Goal: Transaction & Acquisition: Purchase product/service

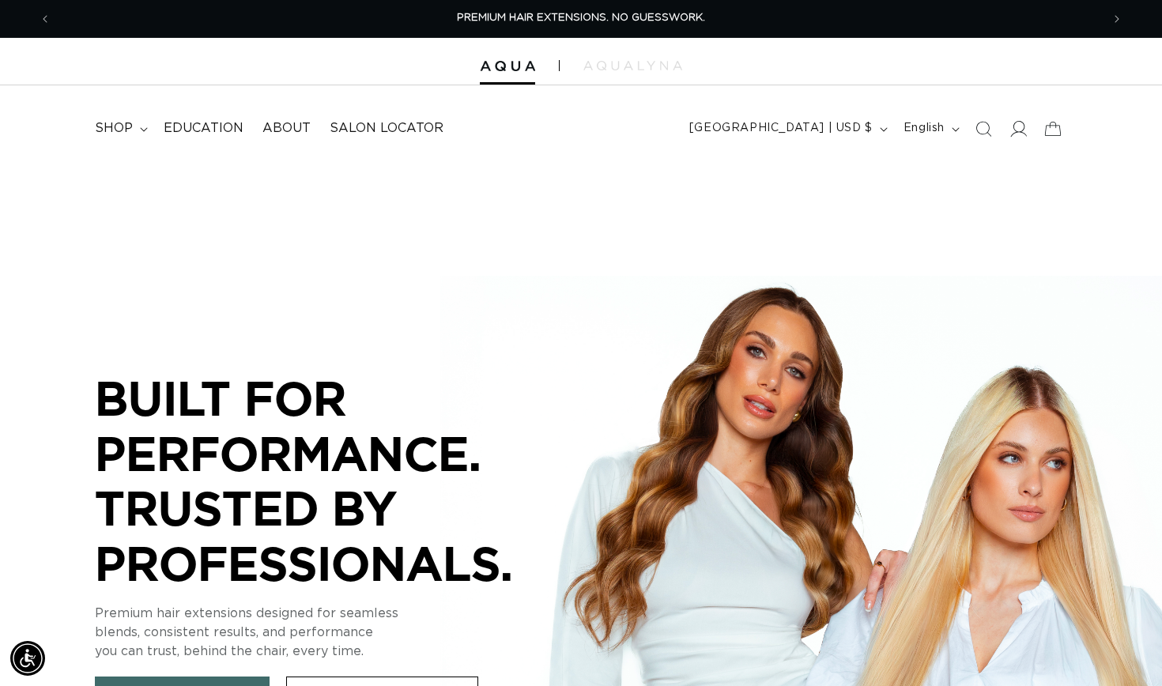
click at [1016, 133] on icon at bounding box center [1018, 128] width 17 height 17
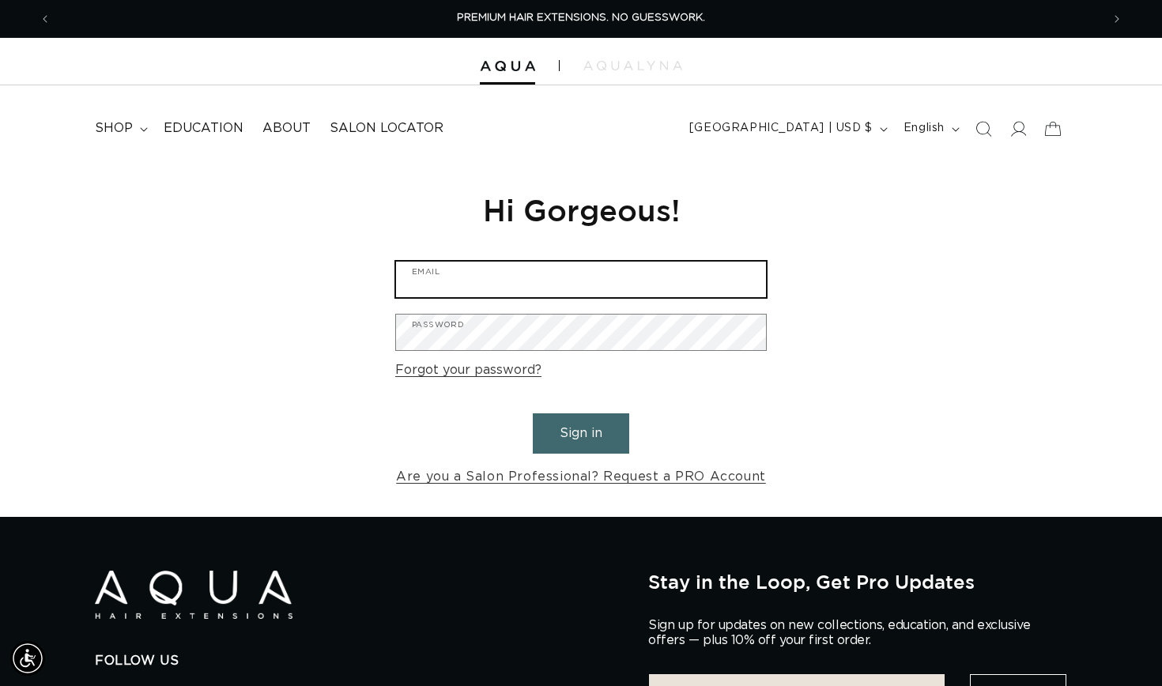
type input "[EMAIL_ADDRESS][DOMAIN_NAME]"
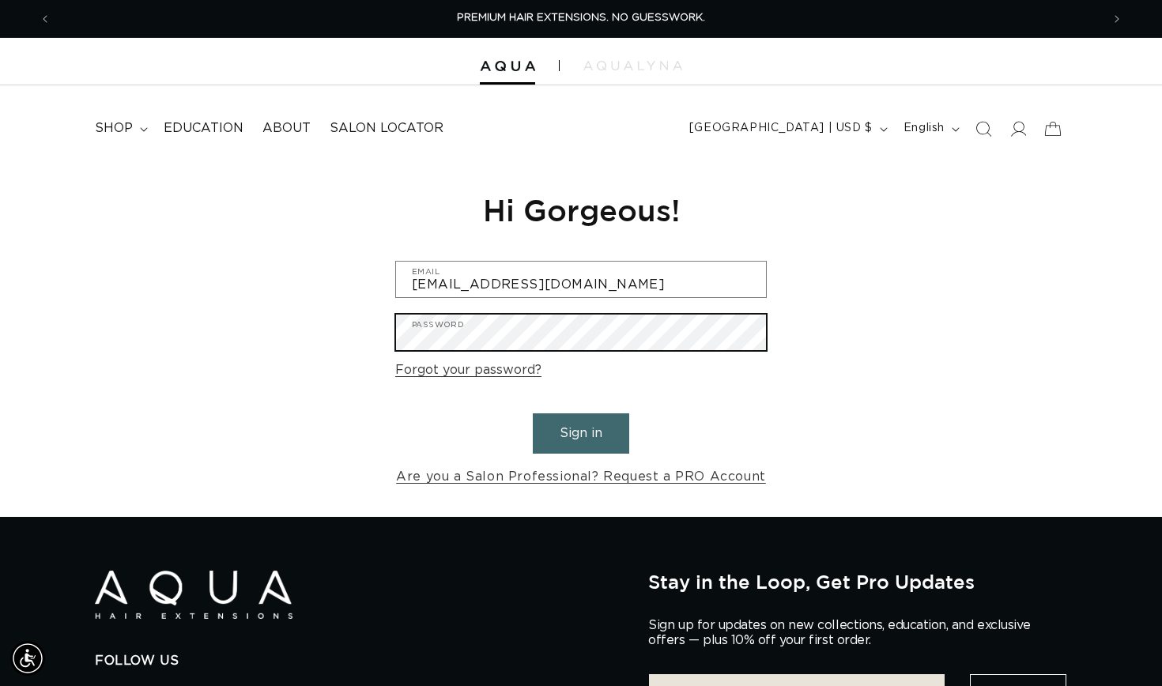
click at [581, 431] on button "Sign in" at bounding box center [581, 434] width 96 height 40
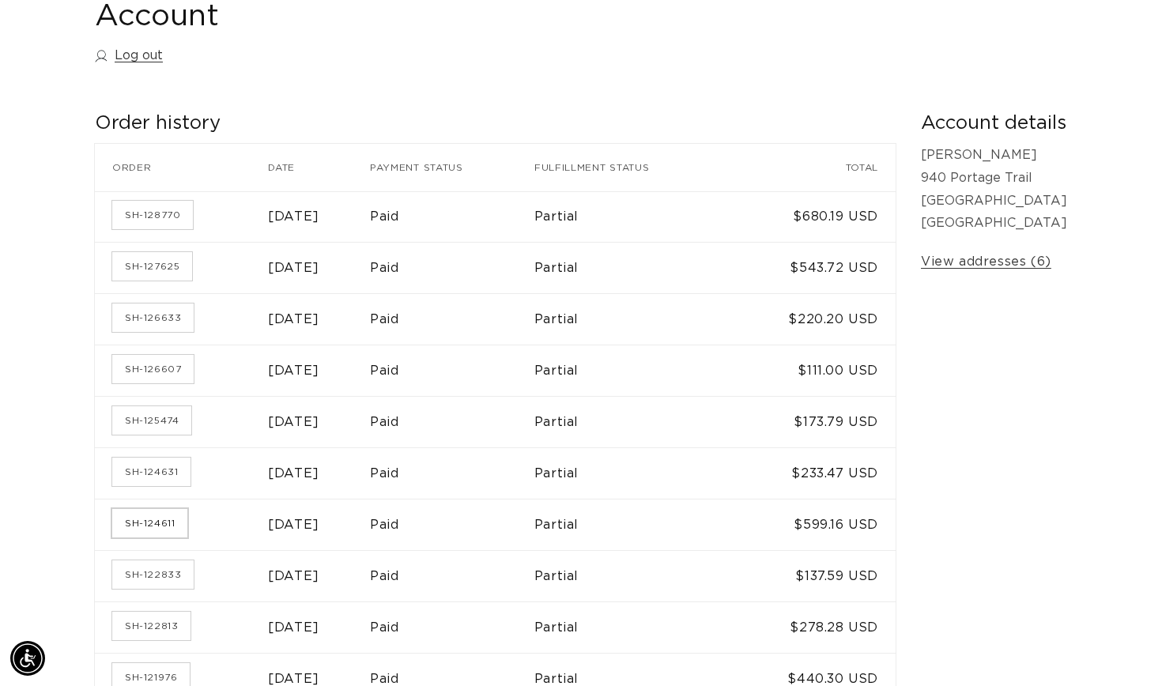
scroll to position [0, 2100]
click at [162, 515] on link "SH-124611" at bounding box center [149, 523] width 75 height 28
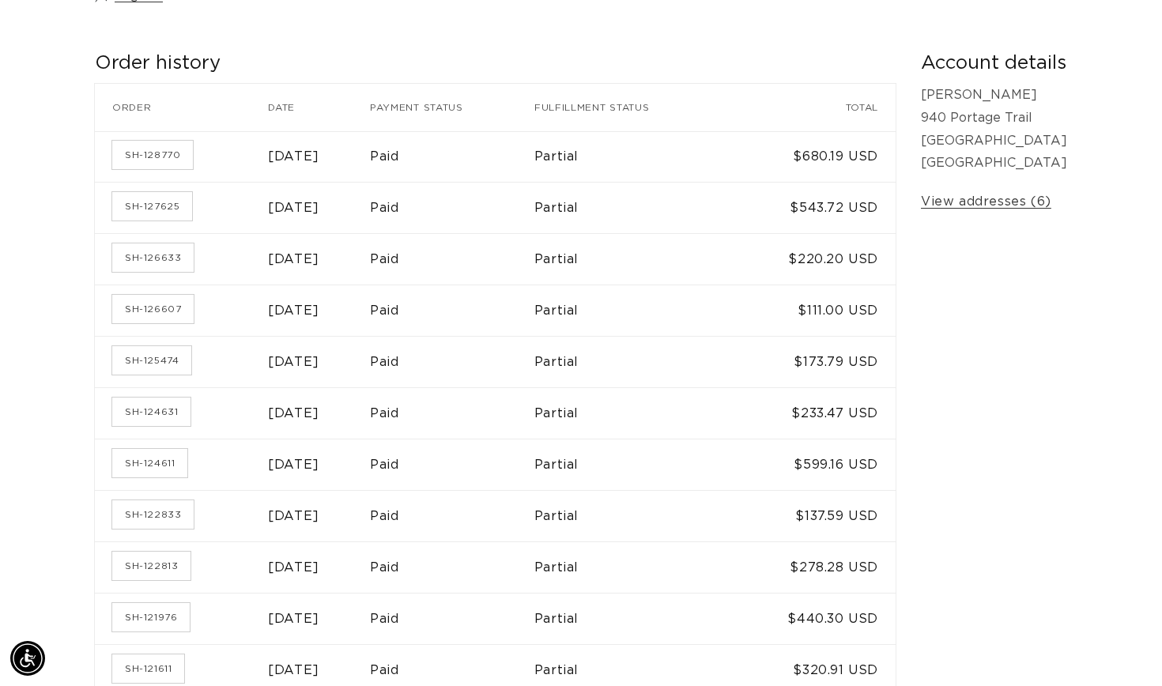
scroll to position [0, 1050]
click at [162, 413] on link "SH-124631" at bounding box center [151, 412] width 78 height 28
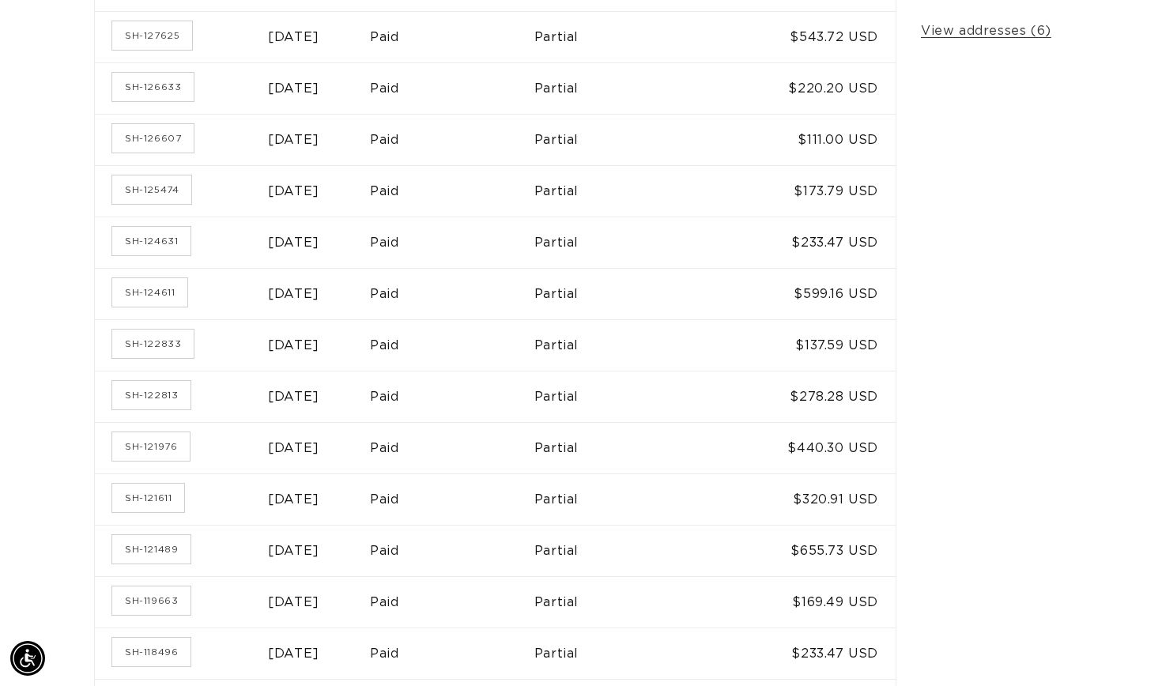
scroll to position [0, 1050]
click at [143, 395] on link "SH-122813" at bounding box center [151, 395] width 78 height 28
click at [181, 438] on link "SH-121976" at bounding box center [150, 447] width 77 height 28
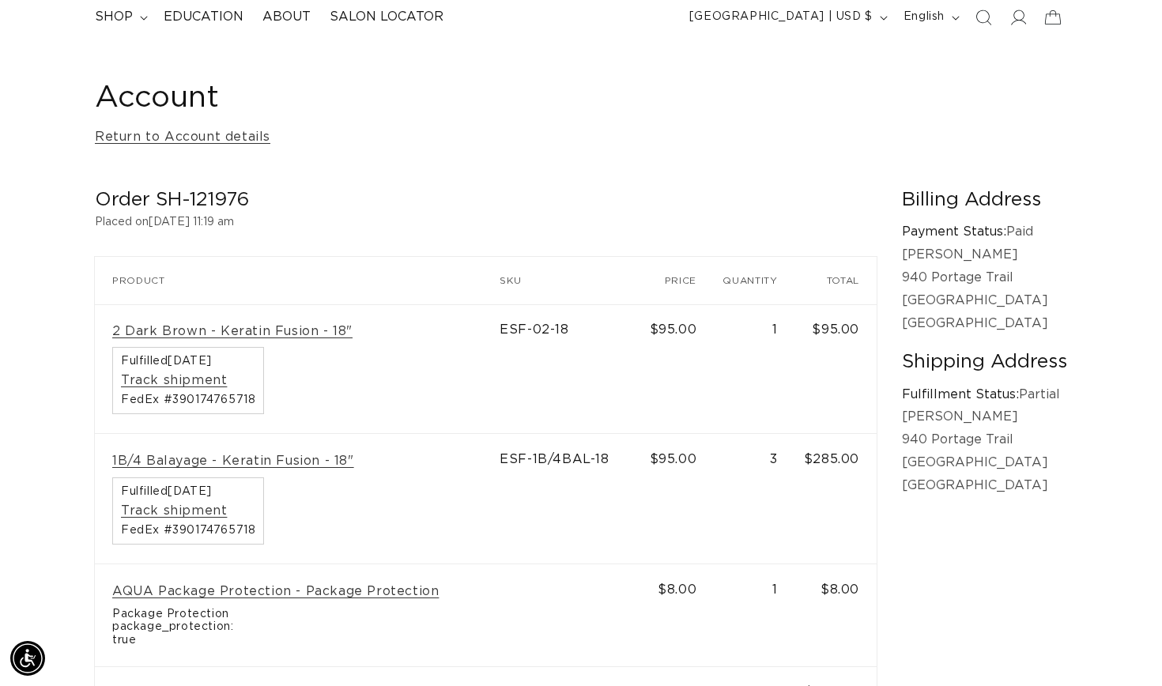
scroll to position [0, 1050]
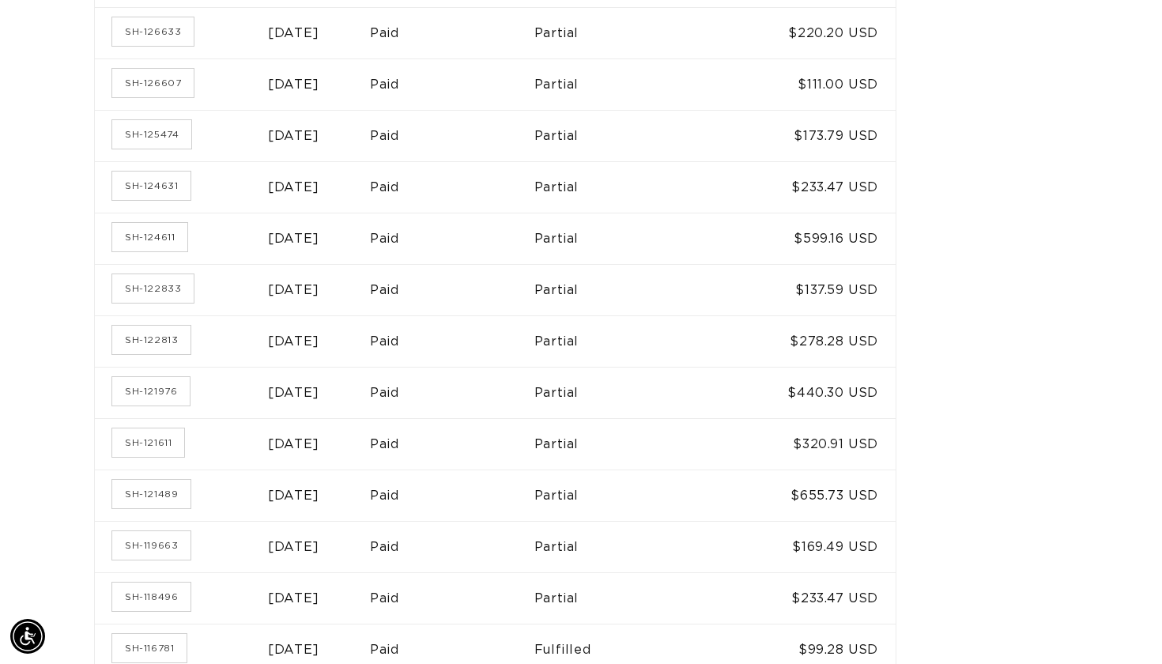
scroll to position [0, 1050]
click at [166, 437] on link "SH-121611" at bounding box center [148, 442] width 72 height 28
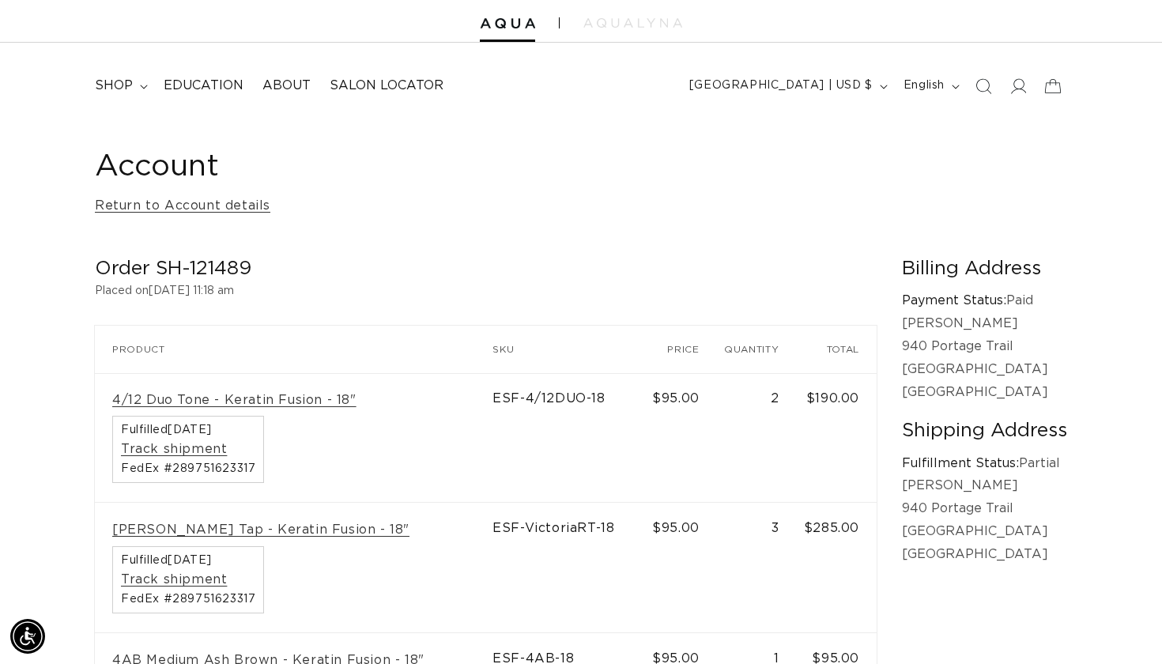
scroll to position [0, 1050]
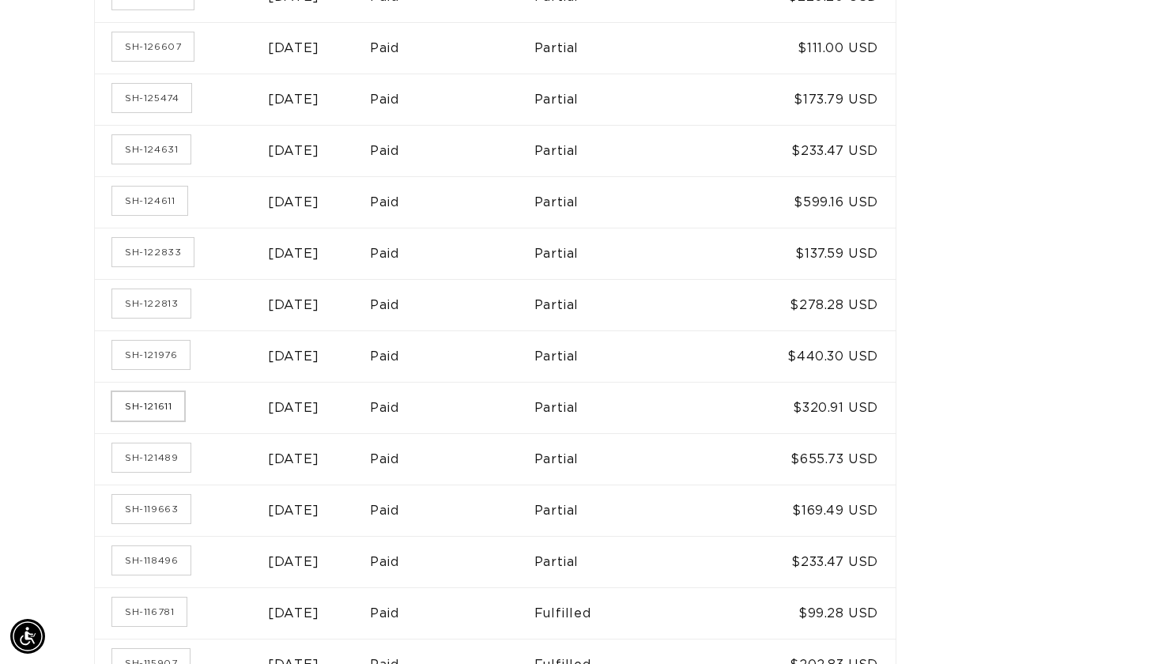
scroll to position [0, 1050]
click at [172, 403] on link "SH-121611" at bounding box center [148, 406] width 72 height 28
click at [184, 353] on link "SH-121976" at bounding box center [150, 355] width 77 height 28
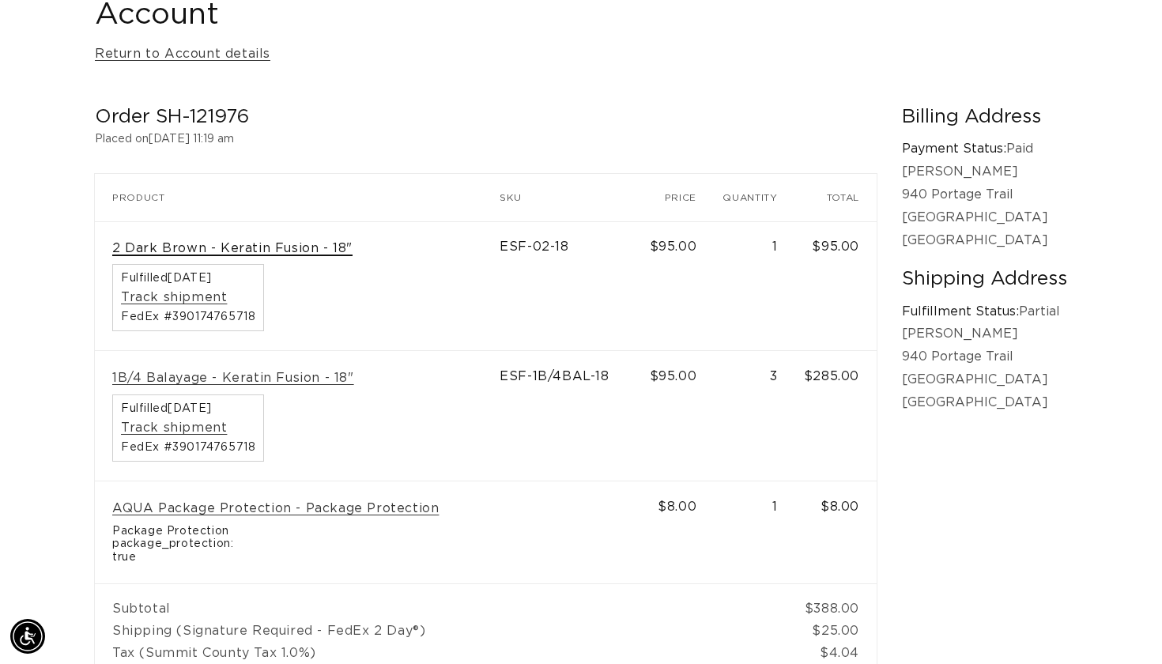
scroll to position [0, 2100]
click at [240, 243] on link "2 Dark Brown - Keratin Fusion - 18"" at bounding box center [232, 248] width 240 height 17
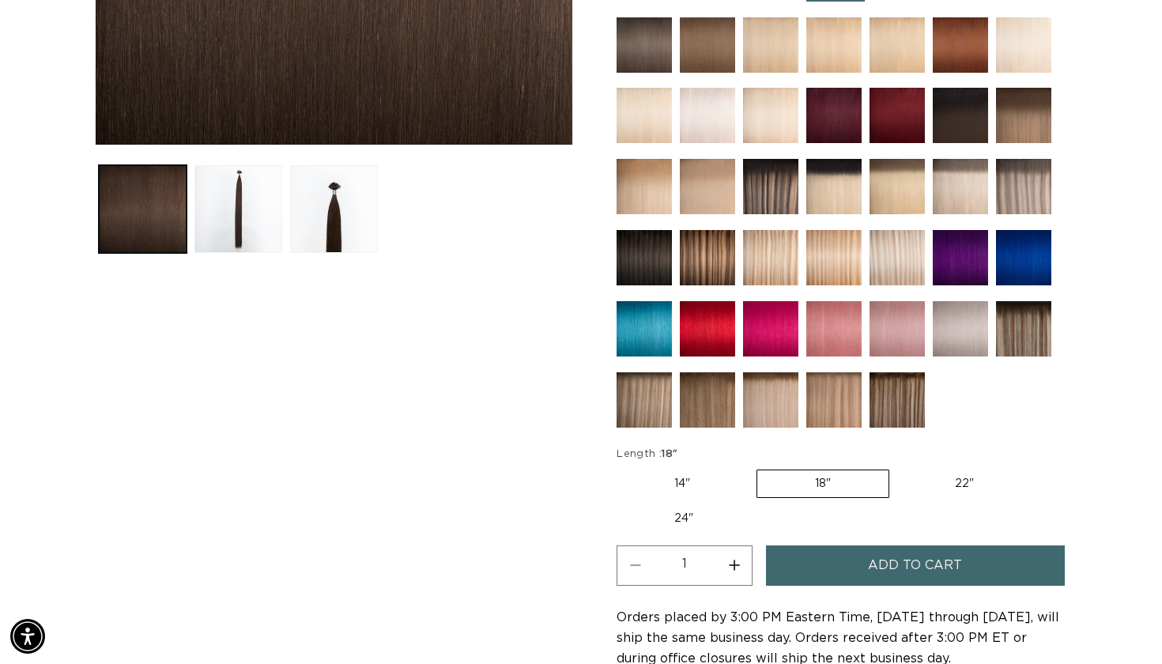
scroll to position [558, 0]
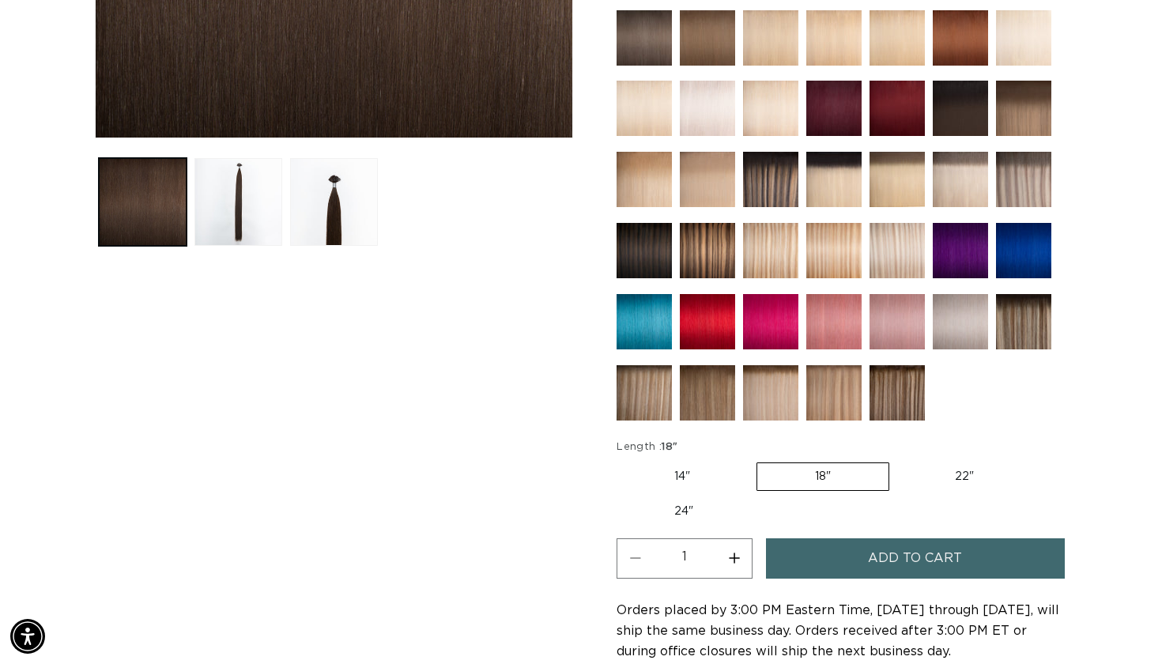
click at [731, 554] on button "Increase quantity for 2 Dark Brown - Keratin Fusion" at bounding box center [734, 559] width 36 height 40
click at [731, 555] on button "Increase quantity for 2 Dark Brown - Keratin Fusion" at bounding box center [734, 559] width 36 height 40
type input "4"
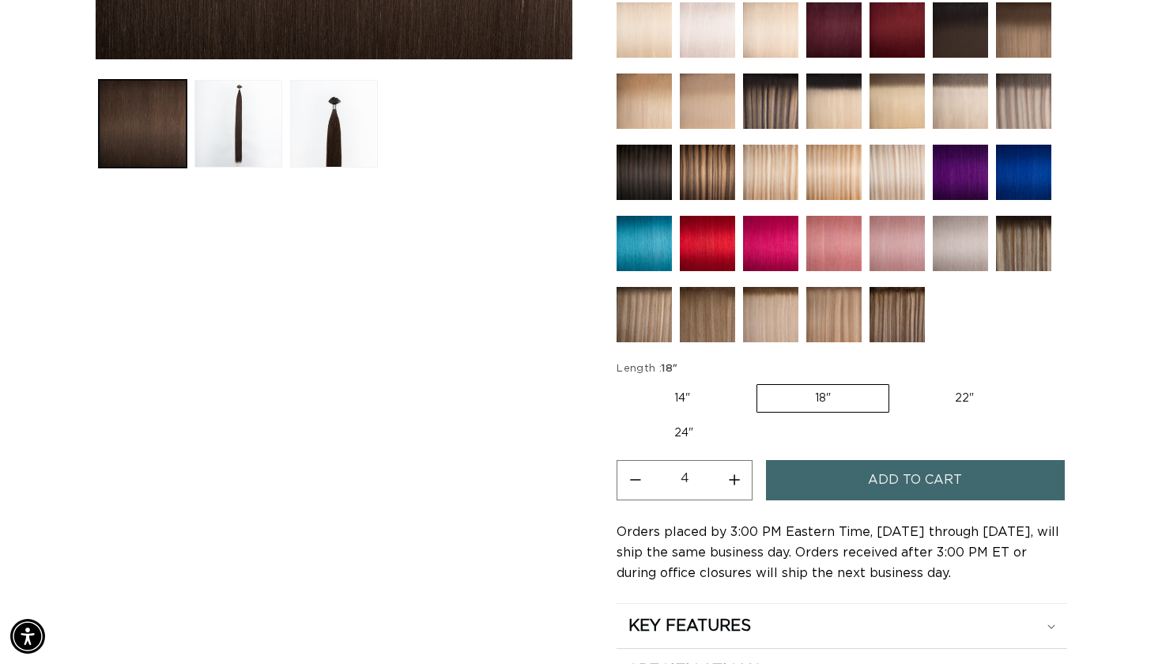
scroll to position [0, 1050]
click at [931, 480] on span "Add to cart" at bounding box center [915, 480] width 94 height 40
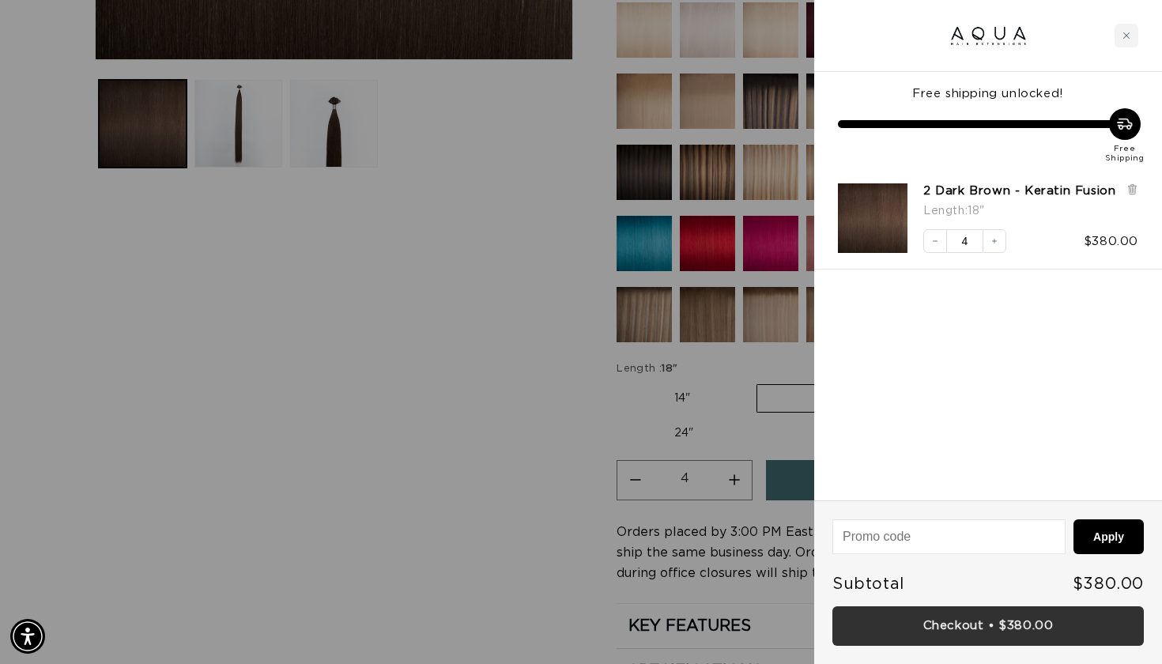
scroll to position [0, 0]
click at [951, 624] on link "Checkout • $380.00" at bounding box center [989, 627] width 312 height 40
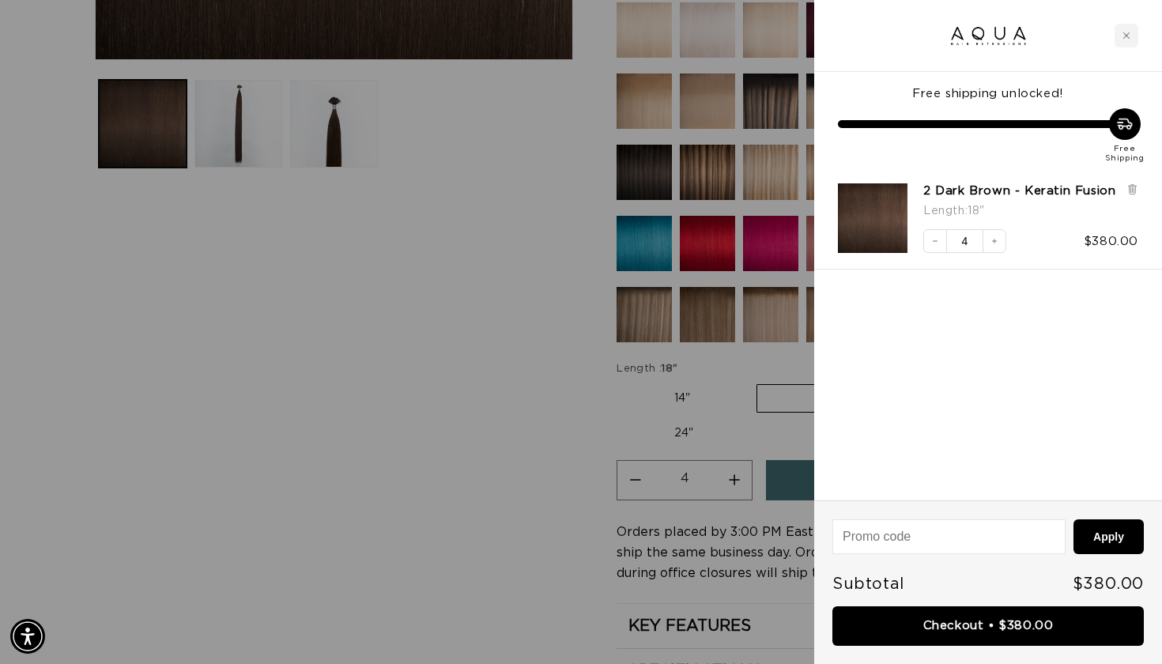
scroll to position [0, 1050]
click at [1135, 40] on div "Close cart" at bounding box center [1127, 36] width 24 height 24
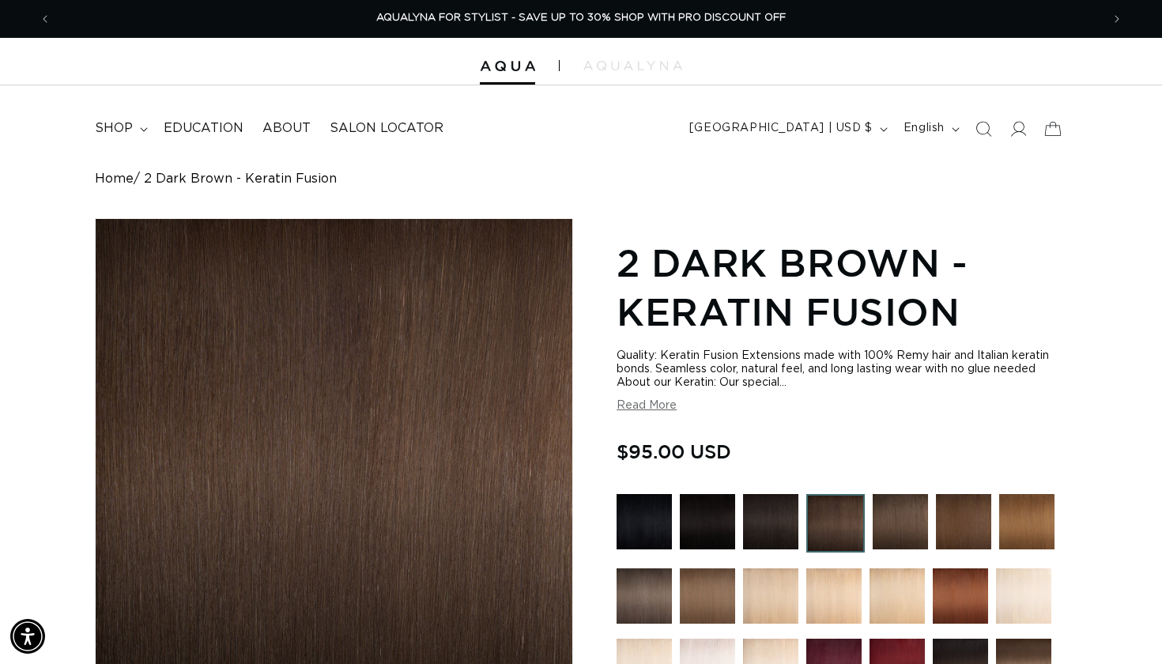
scroll to position [0, 0]
click at [111, 134] on span "shop" at bounding box center [114, 128] width 38 height 17
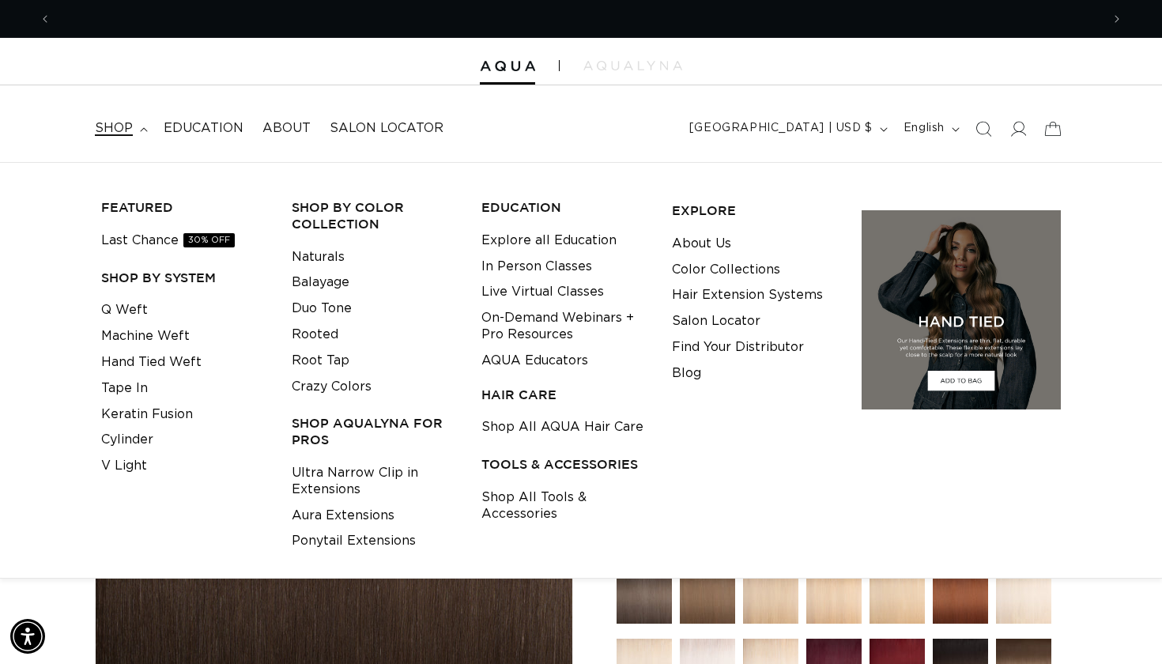
scroll to position [0, 1050]
click at [132, 244] on link "Last Chance 30% OFF" at bounding box center [168, 241] width 134 height 26
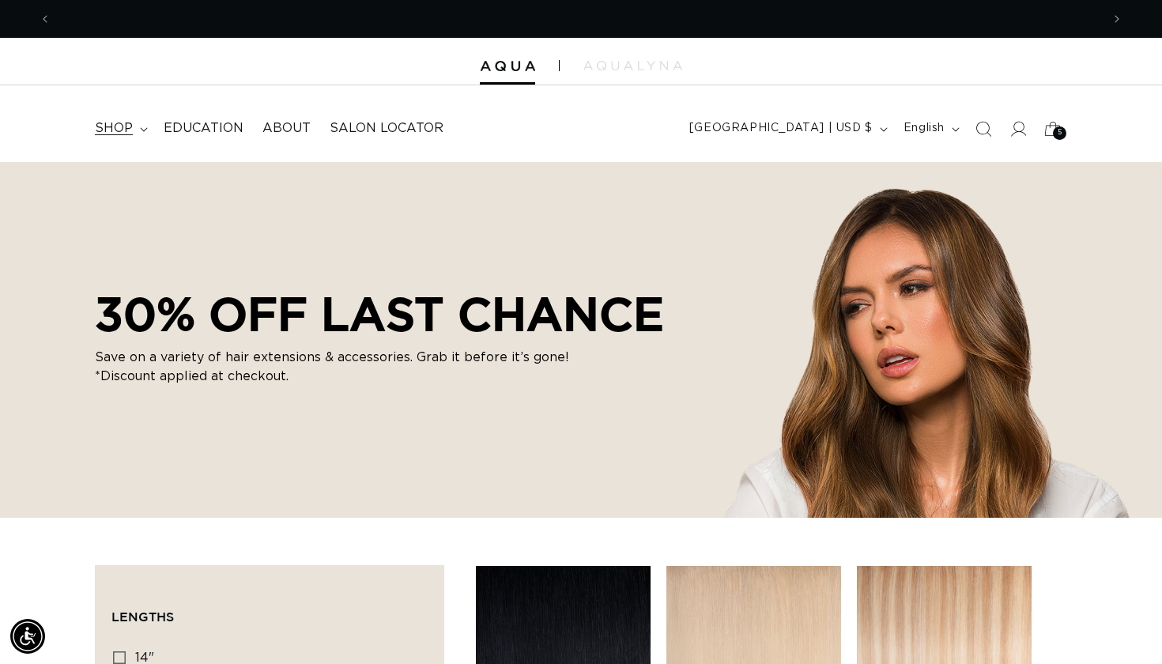
scroll to position [0, 1050]
click at [126, 123] on span "shop" at bounding box center [114, 128] width 38 height 17
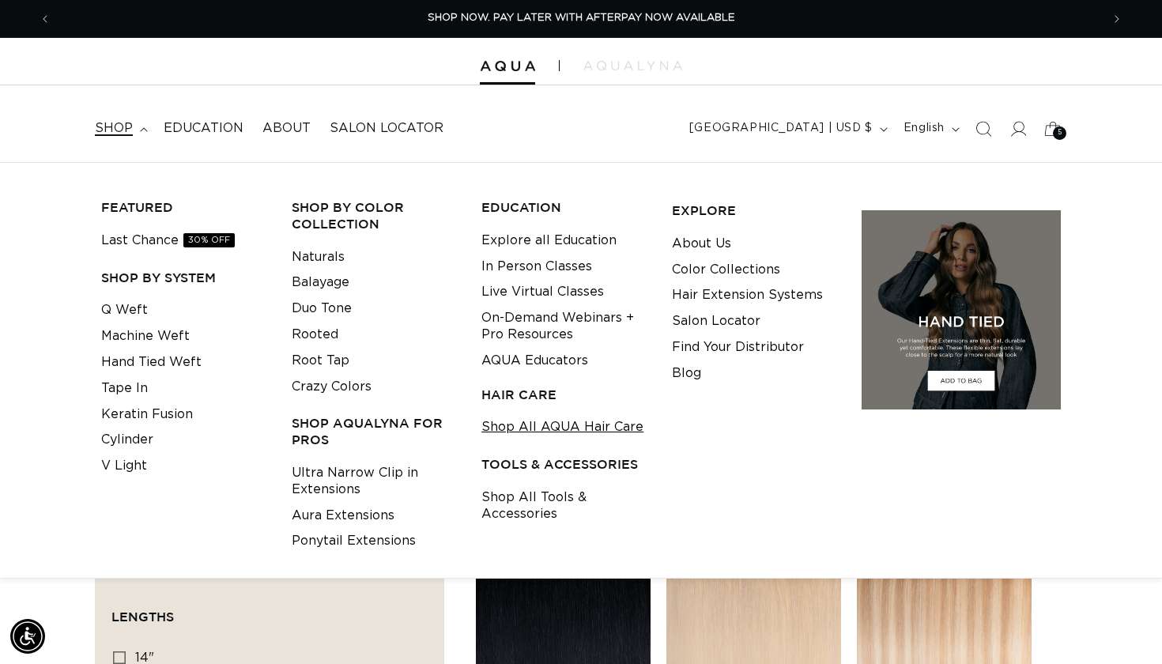
click at [554, 414] on link "Shop All AQUA Hair Care" at bounding box center [563, 427] width 162 height 26
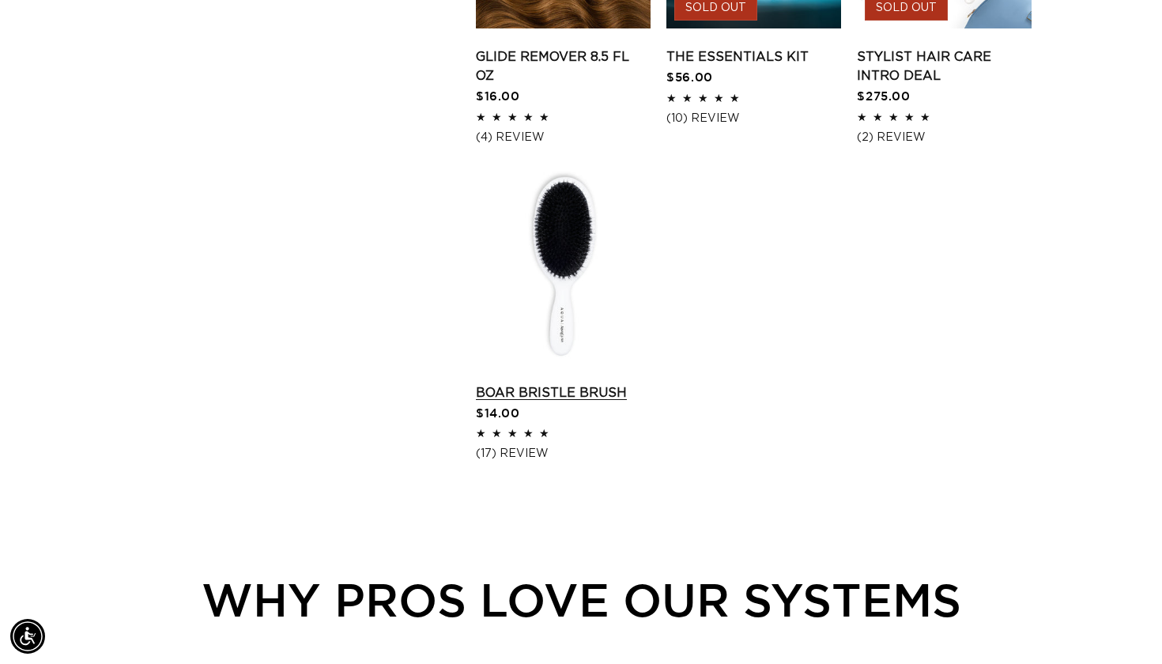
scroll to position [1491, 0]
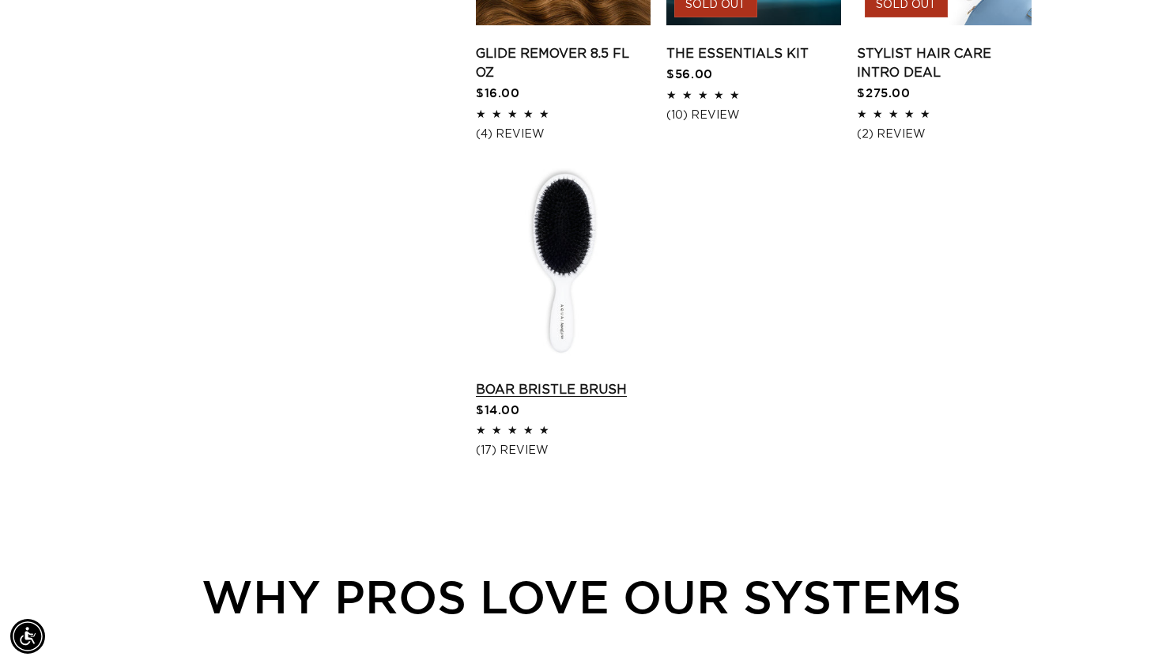
click at [581, 398] on link "Boar Bristle Brush" at bounding box center [563, 389] width 175 height 19
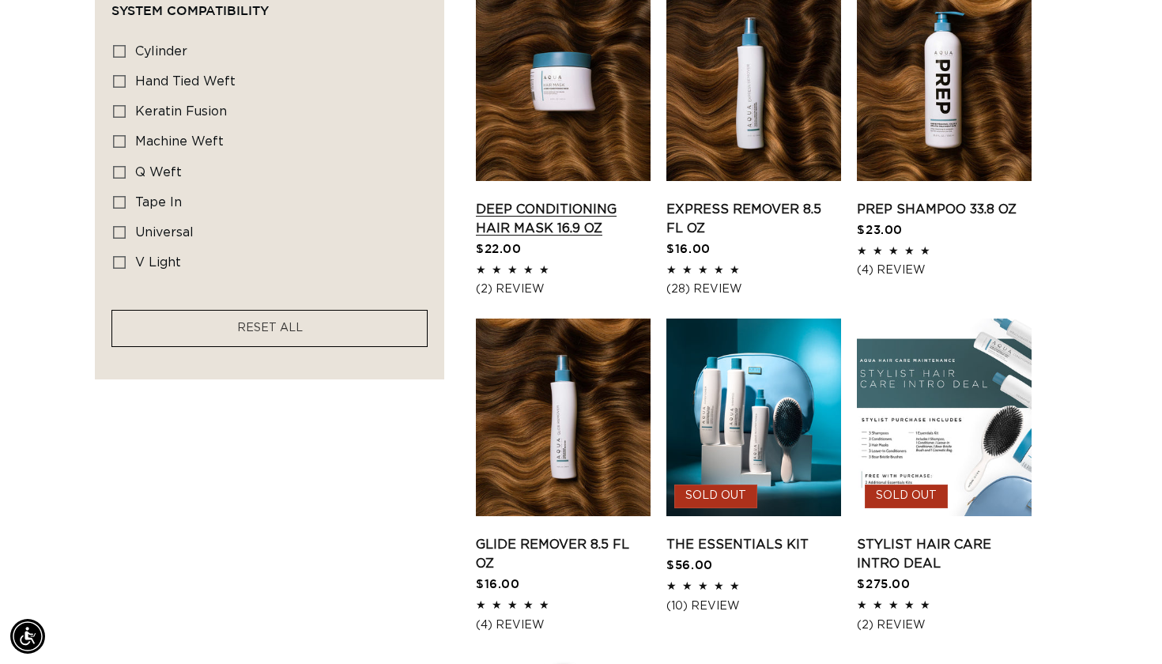
scroll to position [0, 1050]
click at [543, 230] on link "Deep Conditioning Hair Mask 16.9 oz" at bounding box center [563, 219] width 175 height 38
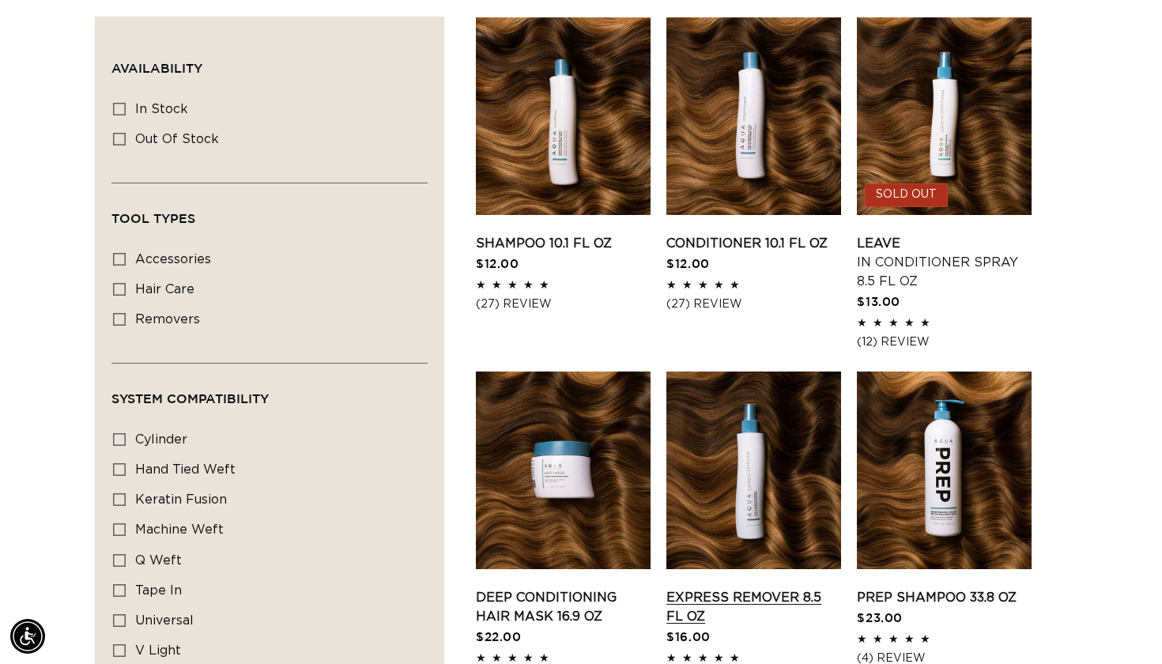
scroll to position [604, 0]
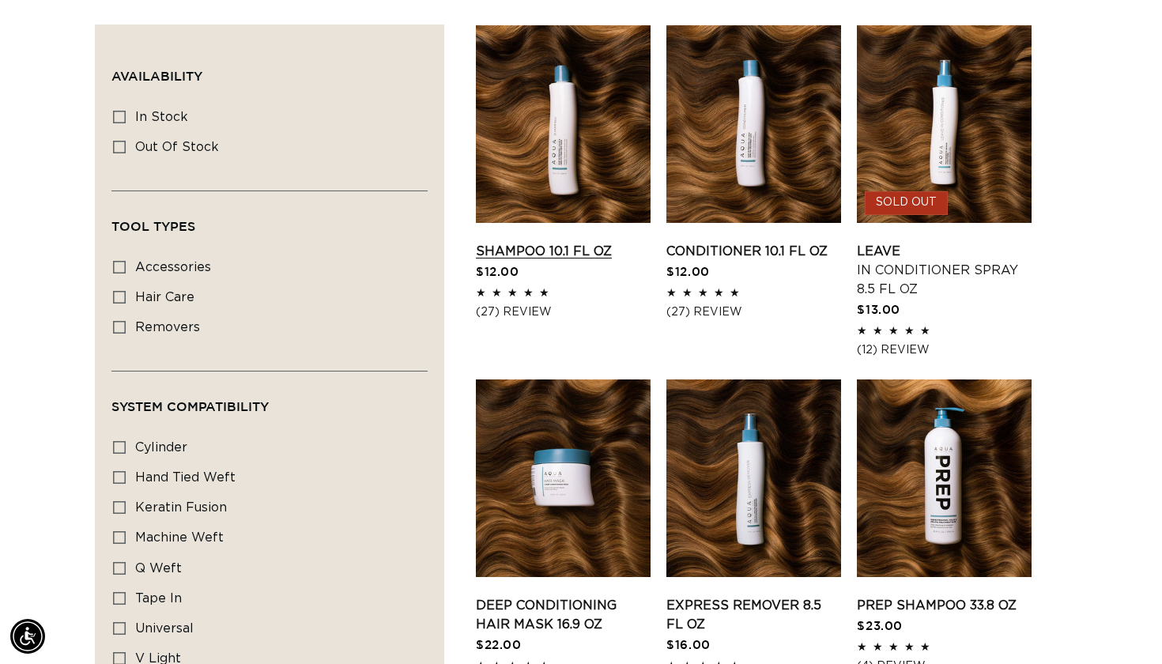
click at [542, 247] on link "Shampoo 10.1 fl oz" at bounding box center [563, 251] width 175 height 19
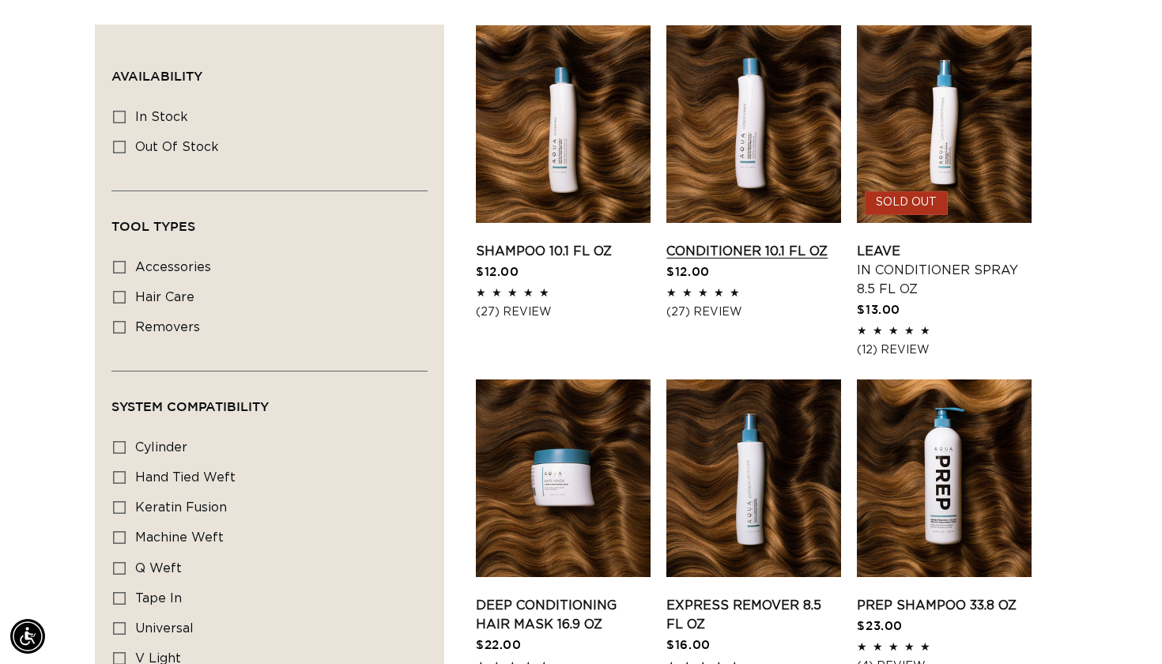
click at [737, 251] on link "Conditioner 10.1 fl oz" at bounding box center [754, 251] width 175 height 19
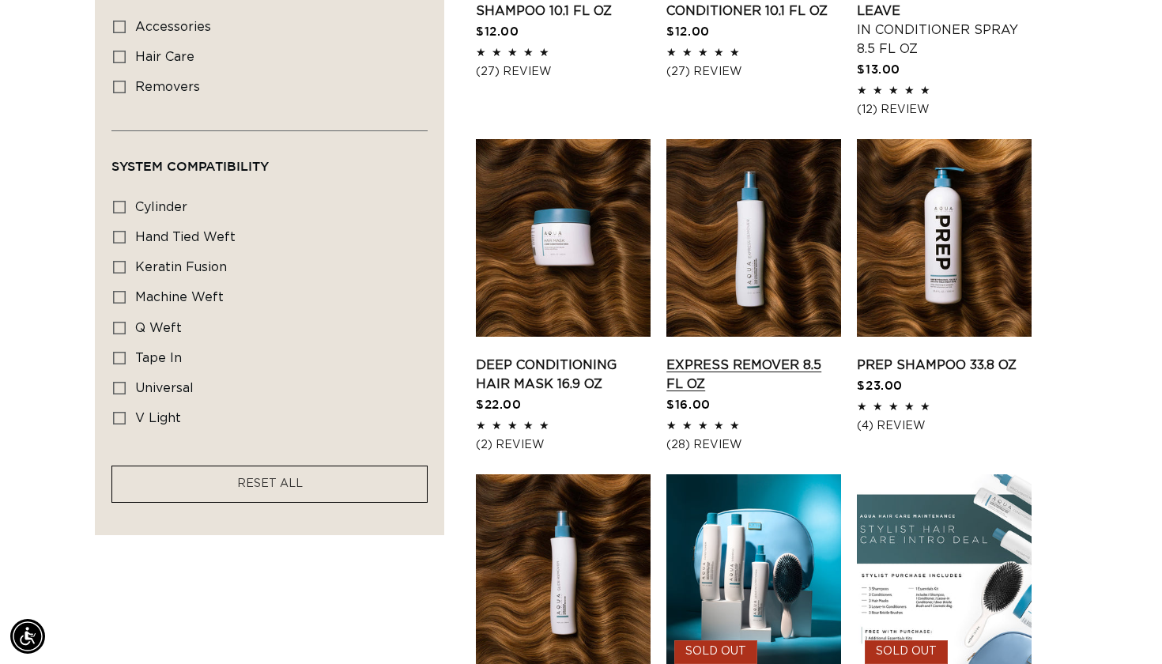
scroll to position [0, 1050]
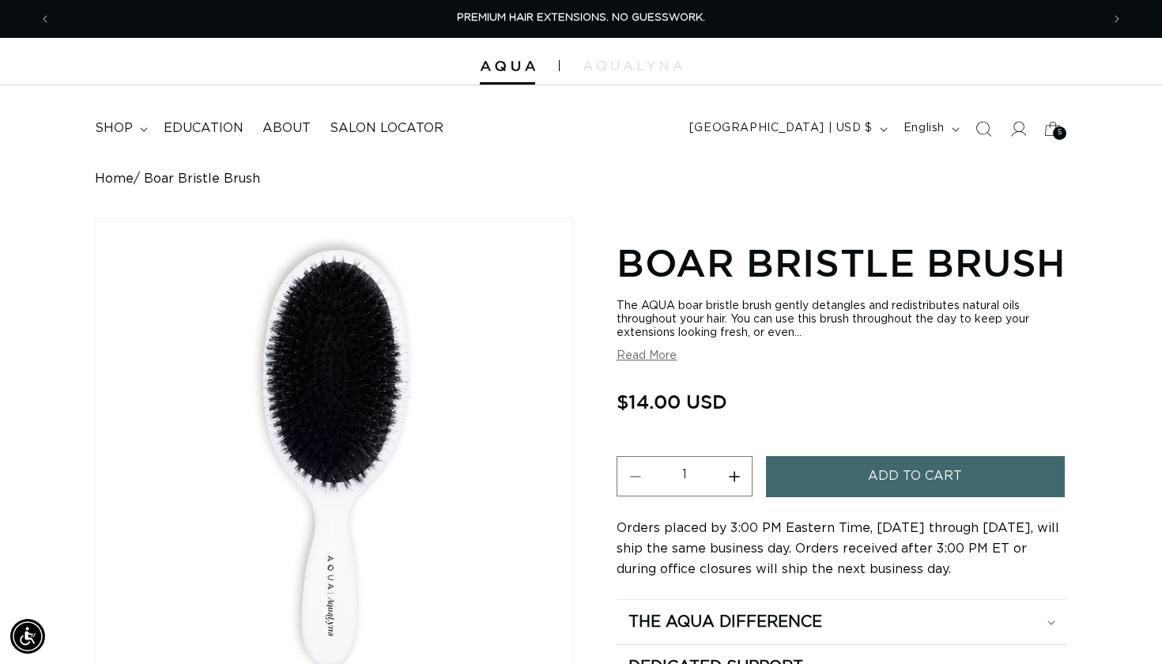
click at [743, 470] on button "Increase quantity for Boar Bristle Brush" at bounding box center [734, 476] width 36 height 40
type input "3"
click at [893, 465] on span "Add to cart" at bounding box center [915, 476] width 94 height 40
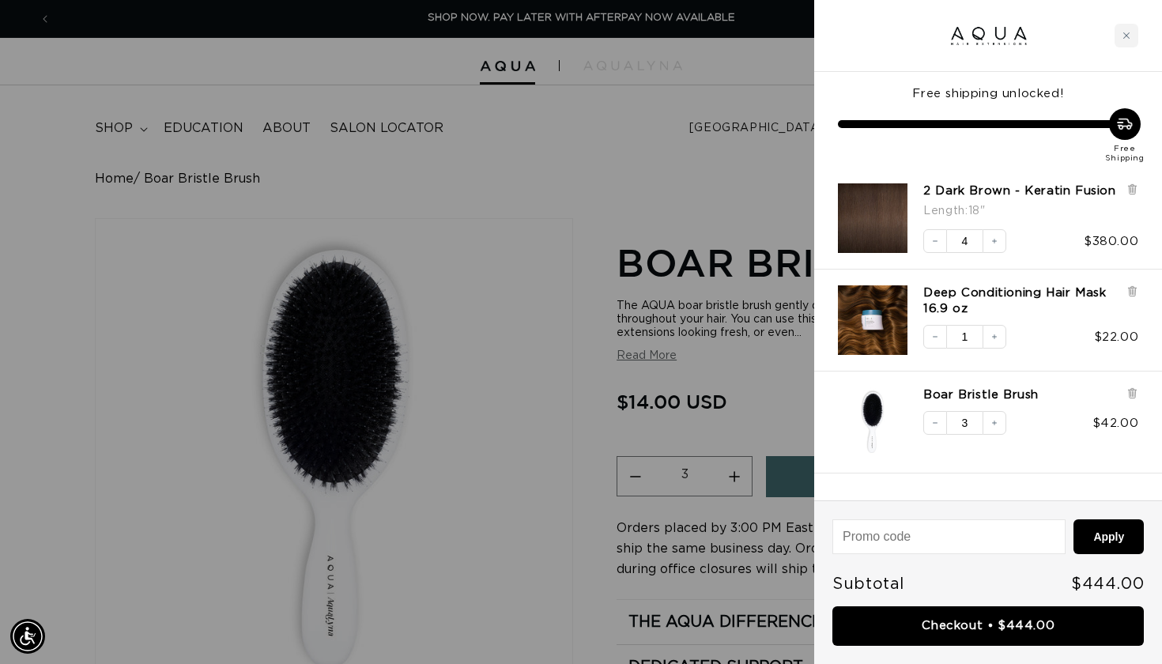
click at [548, 277] on div at bounding box center [581, 332] width 1162 height 664
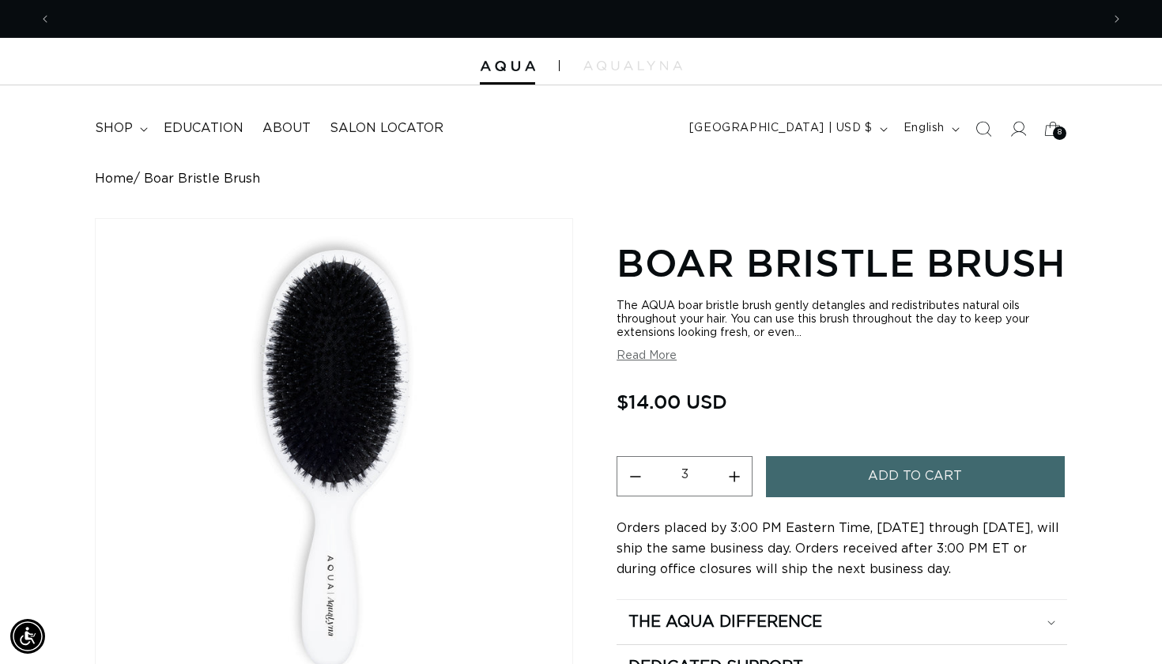
scroll to position [0, 2100]
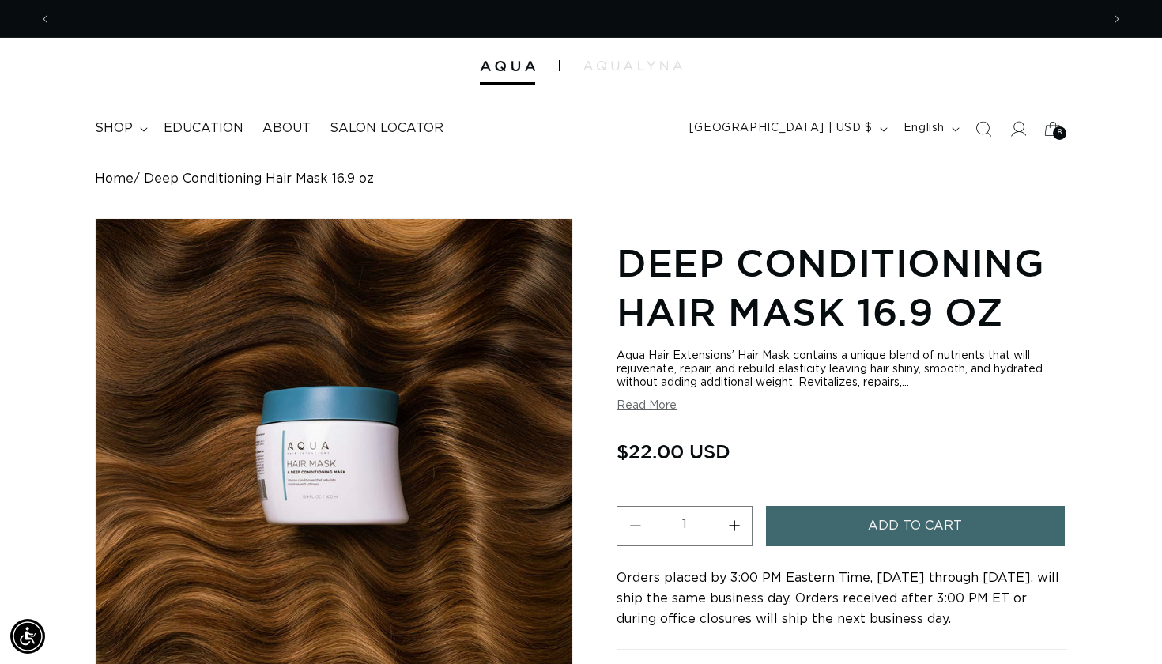
scroll to position [0, 1050]
click at [737, 521] on button "Increase quantity for Deep Conditioning Hair Mask 16.9 oz" at bounding box center [734, 526] width 36 height 40
type input "3"
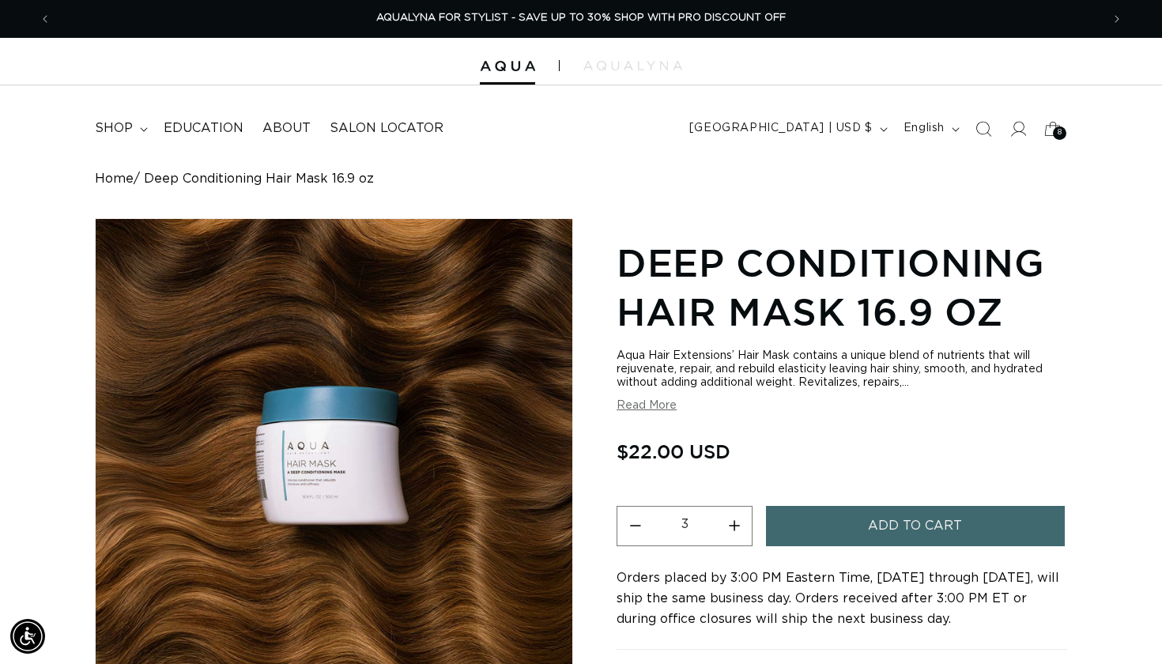
click at [850, 520] on button "Add to cart" at bounding box center [915, 526] width 299 height 40
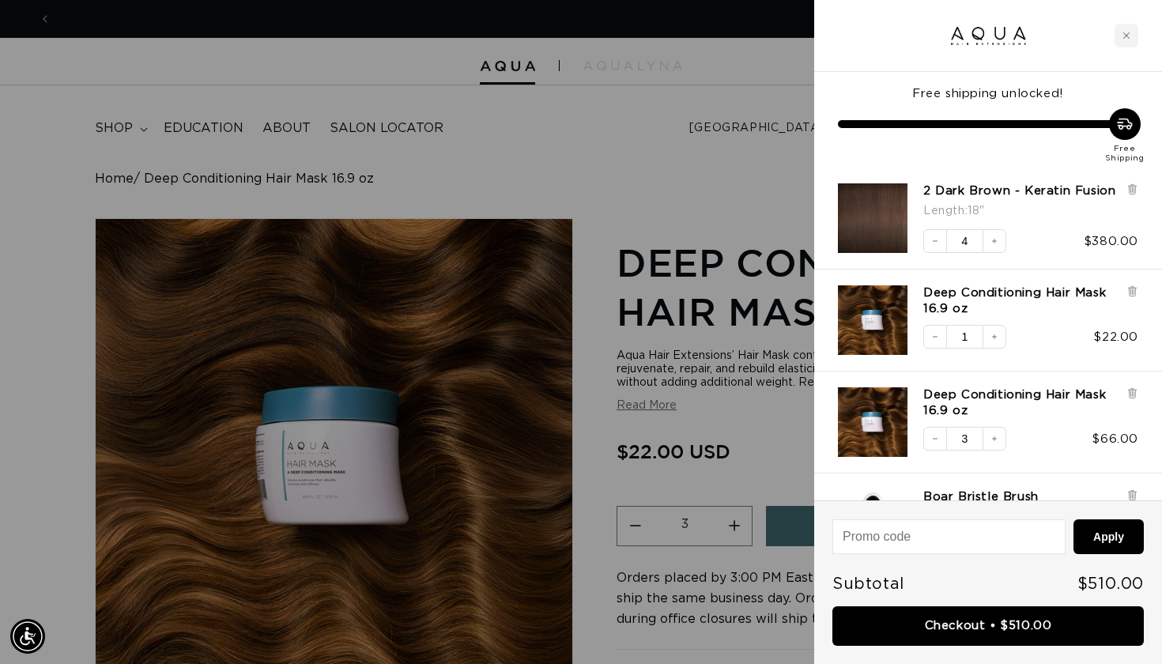
scroll to position [0, 0]
click at [1132, 397] on icon at bounding box center [1132, 393] width 3 height 8
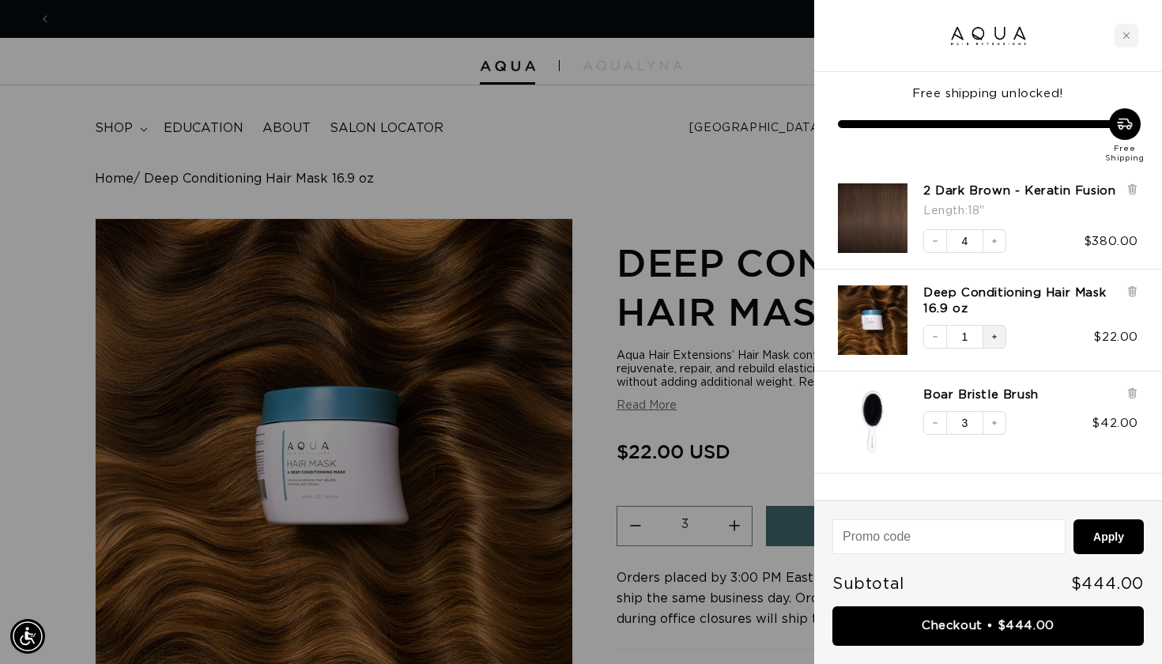
scroll to position [0, 2100]
click at [1135, 297] on icon at bounding box center [1132, 293] width 6 height 8
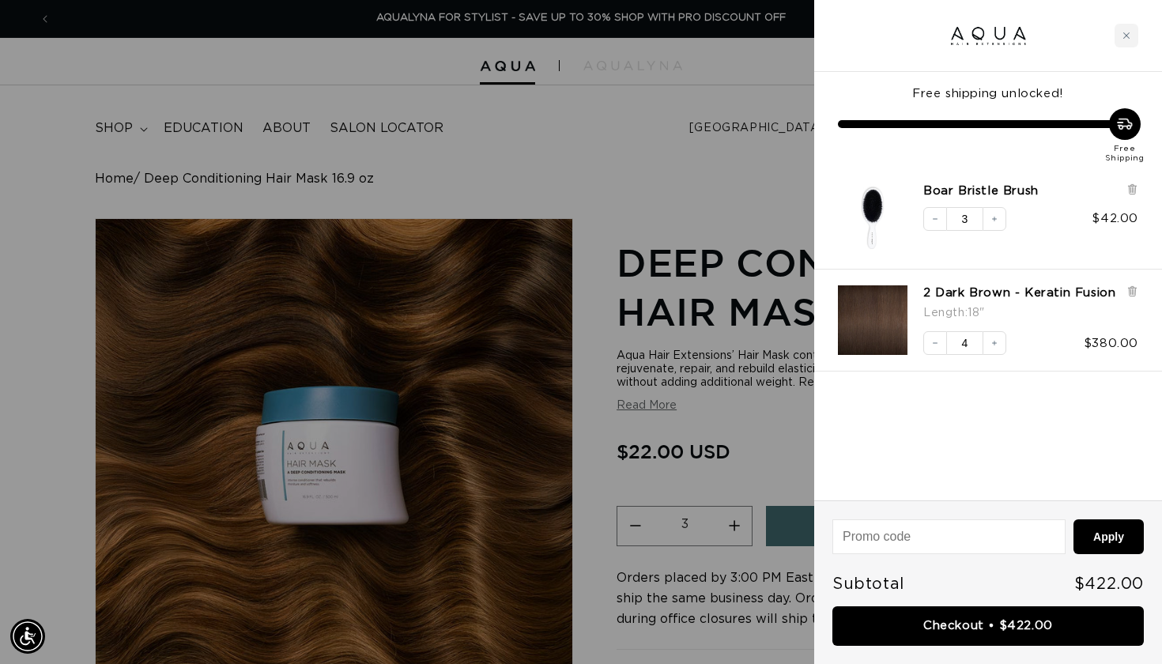
scroll to position [0, 0]
click at [650, 157] on div at bounding box center [581, 332] width 1162 height 664
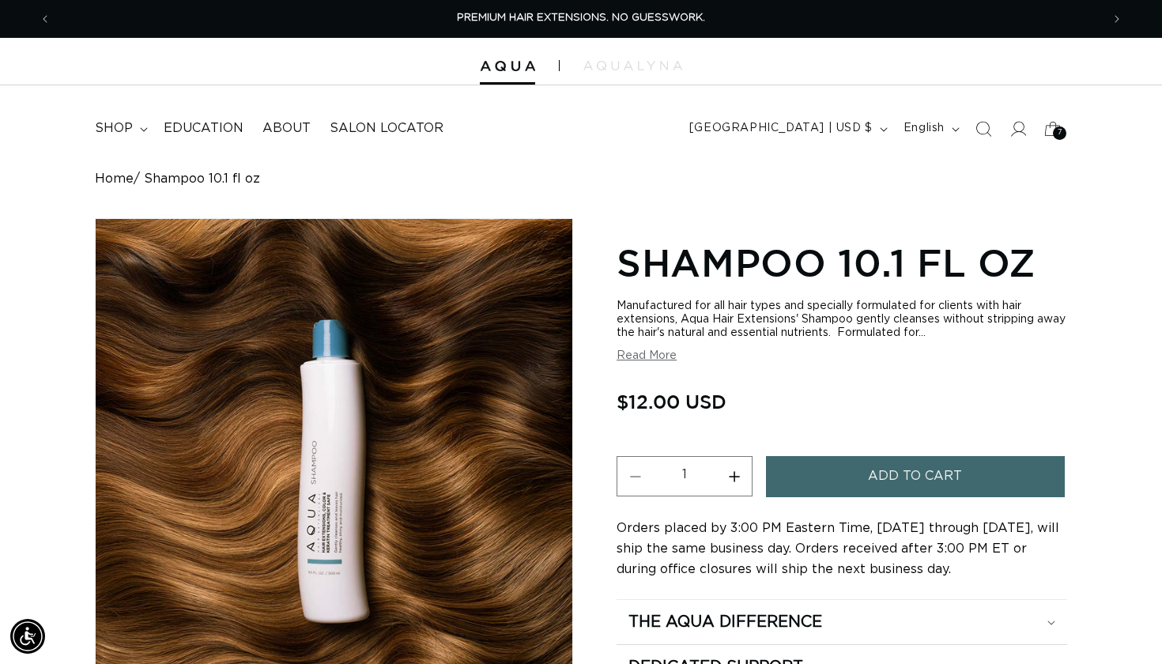
click at [740, 466] on button "Increase quantity for Shampoo 10.1 fl oz" at bounding box center [734, 476] width 36 height 40
type input "3"
click at [870, 464] on span "Add to cart" at bounding box center [915, 476] width 94 height 40
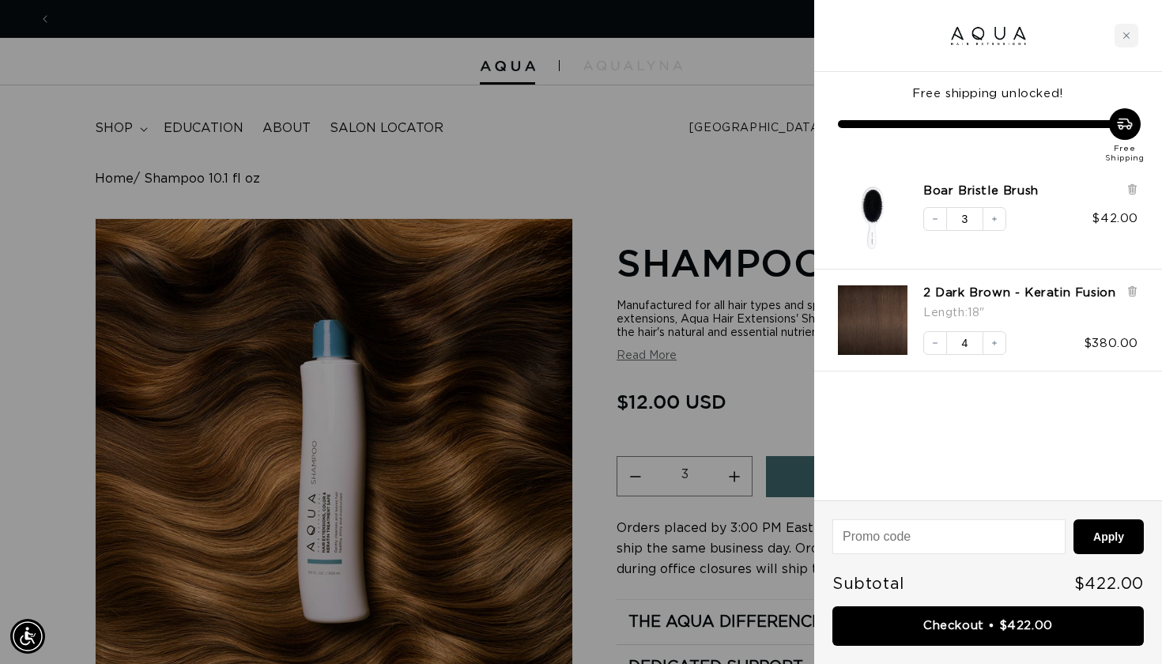
scroll to position [0, 1050]
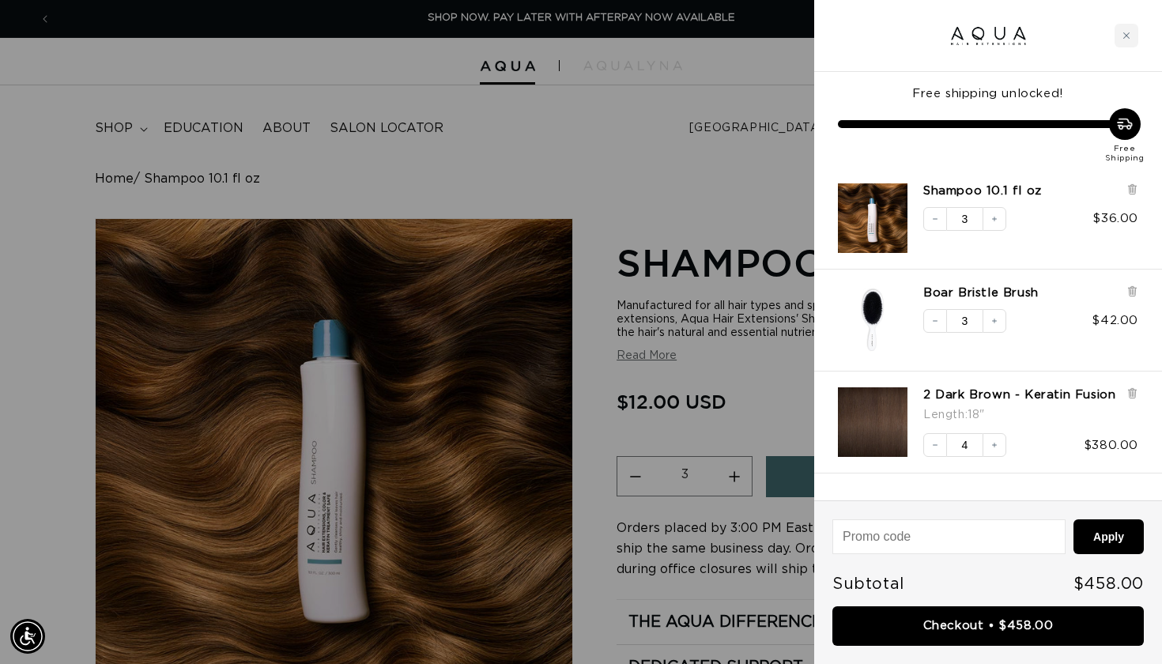
click at [738, 182] on div at bounding box center [581, 332] width 1162 height 664
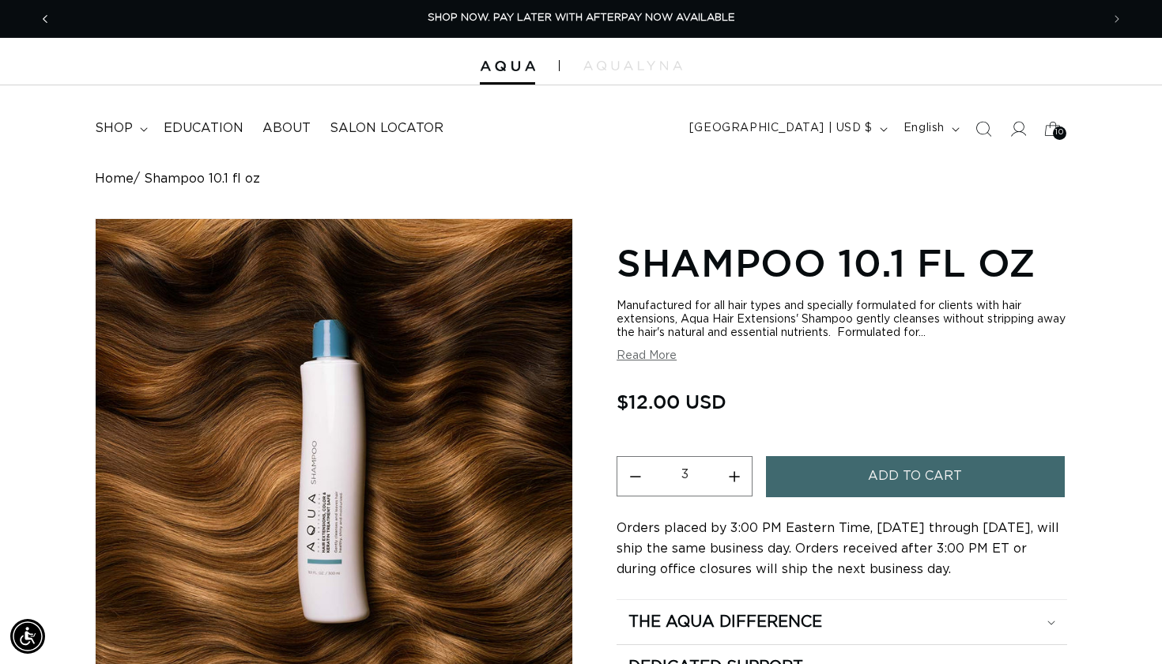
click at [48, 14] on span "Previous announcement" at bounding box center [45, 19] width 16 height 16
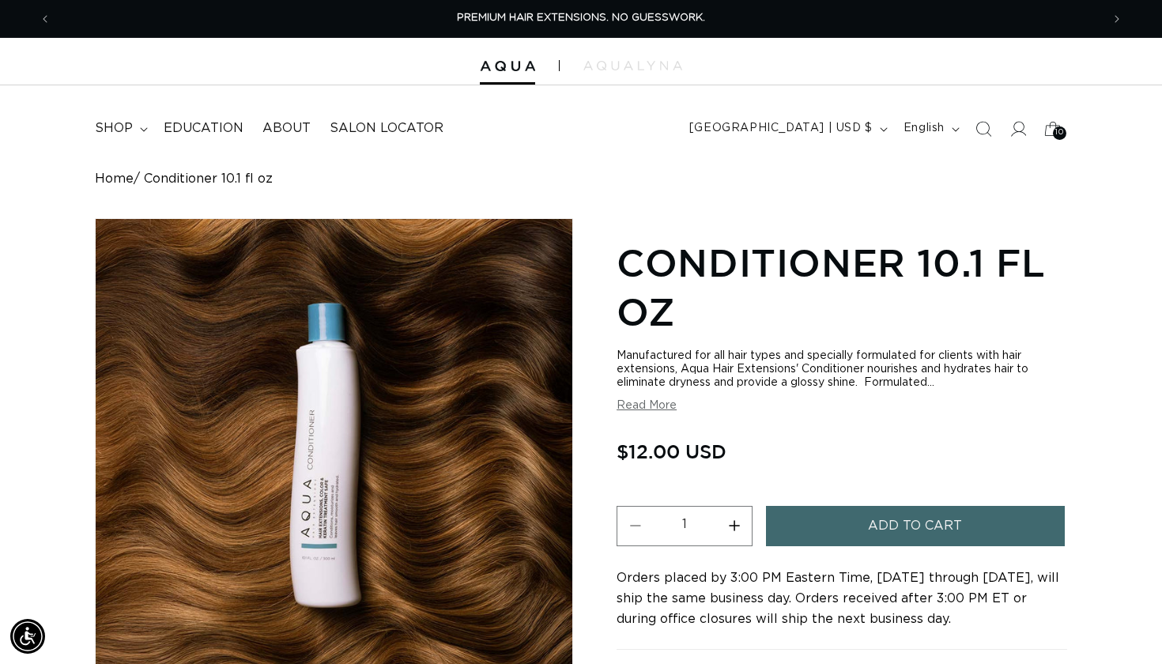
click at [731, 519] on button "Increase quantity for Conditioner 10.1 fl oz" at bounding box center [734, 526] width 36 height 40
type input "3"
click at [877, 506] on span "Add to cart" at bounding box center [915, 526] width 94 height 40
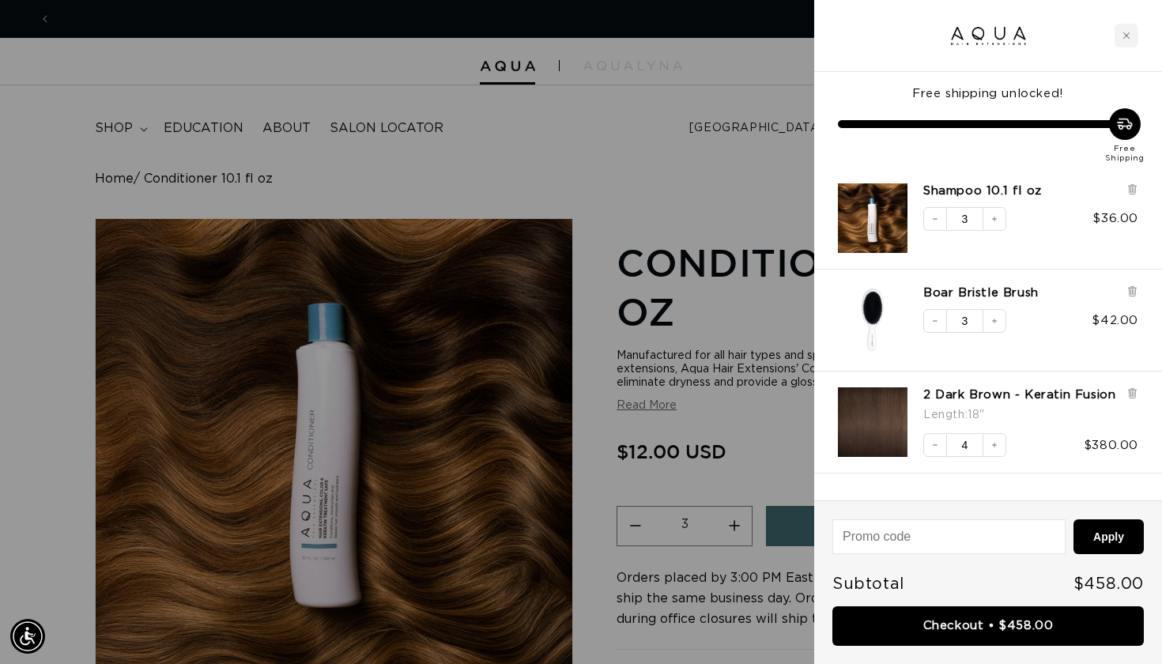
scroll to position [0, 1050]
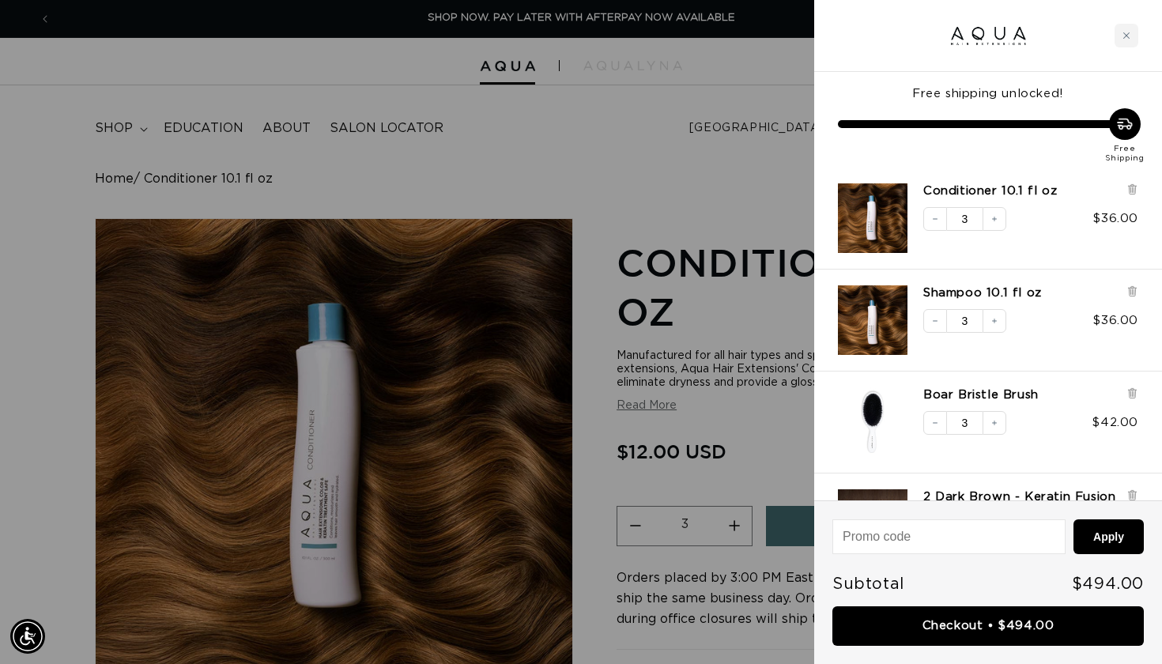
click at [767, 312] on div at bounding box center [581, 332] width 1162 height 664
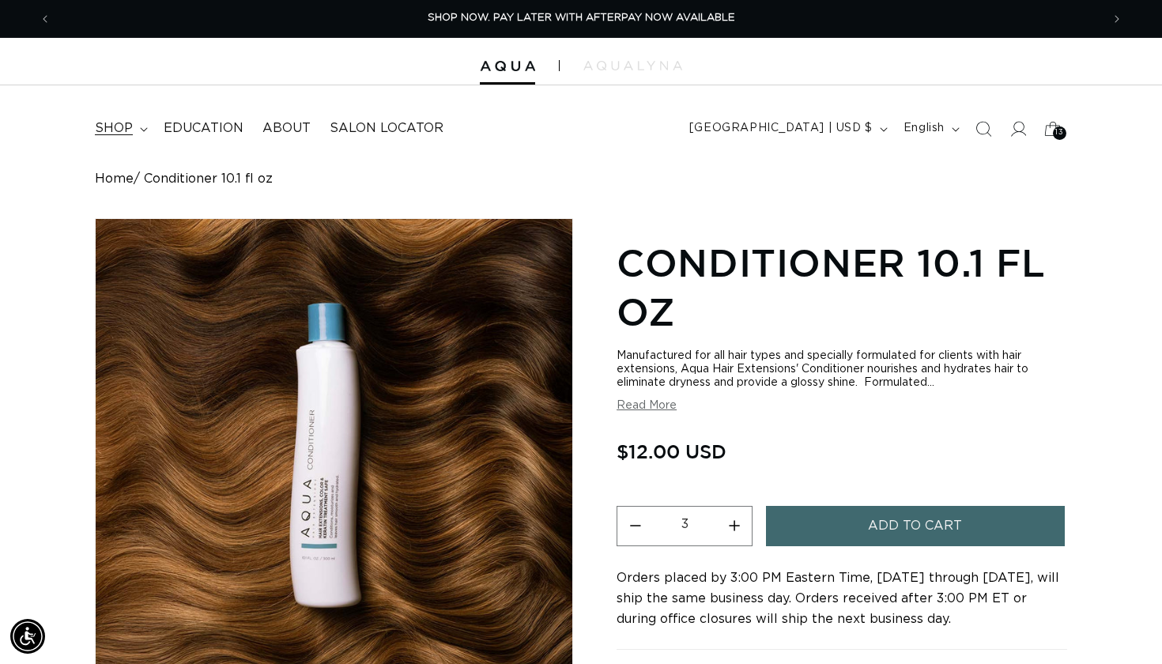
click at [134, 133] on summary "shop" at bounding box center [119, 129] width 69 height 36
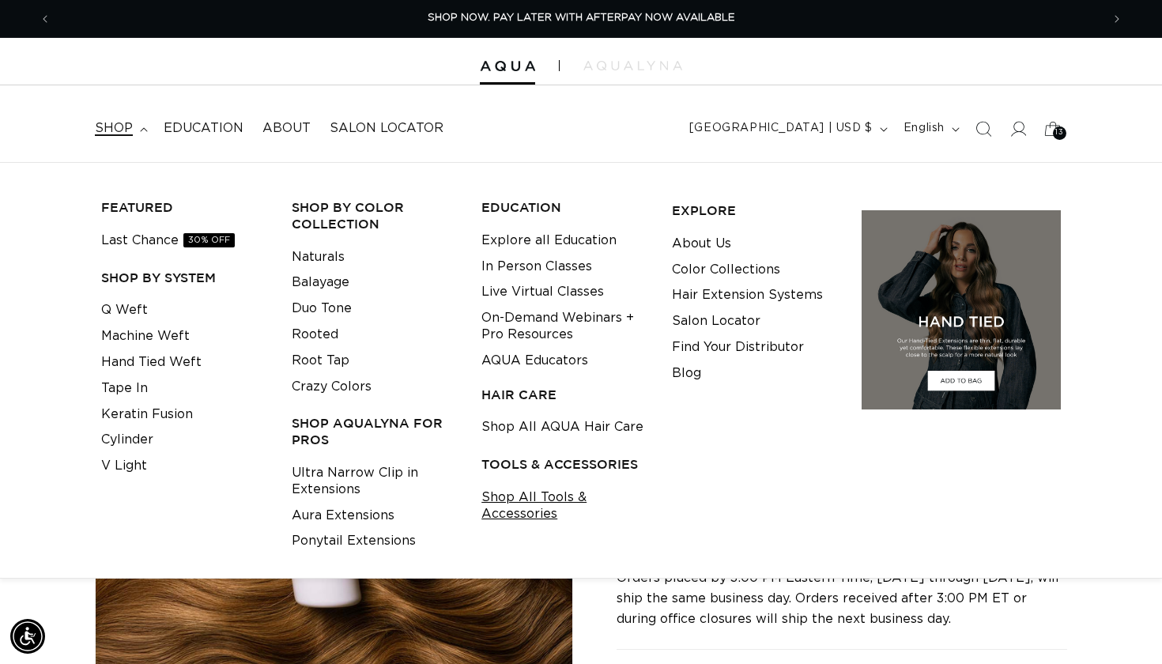
click at [540, 501] on link "Shop All Tools & Accessories" at bounding box center [565, 506] width 166 height 43
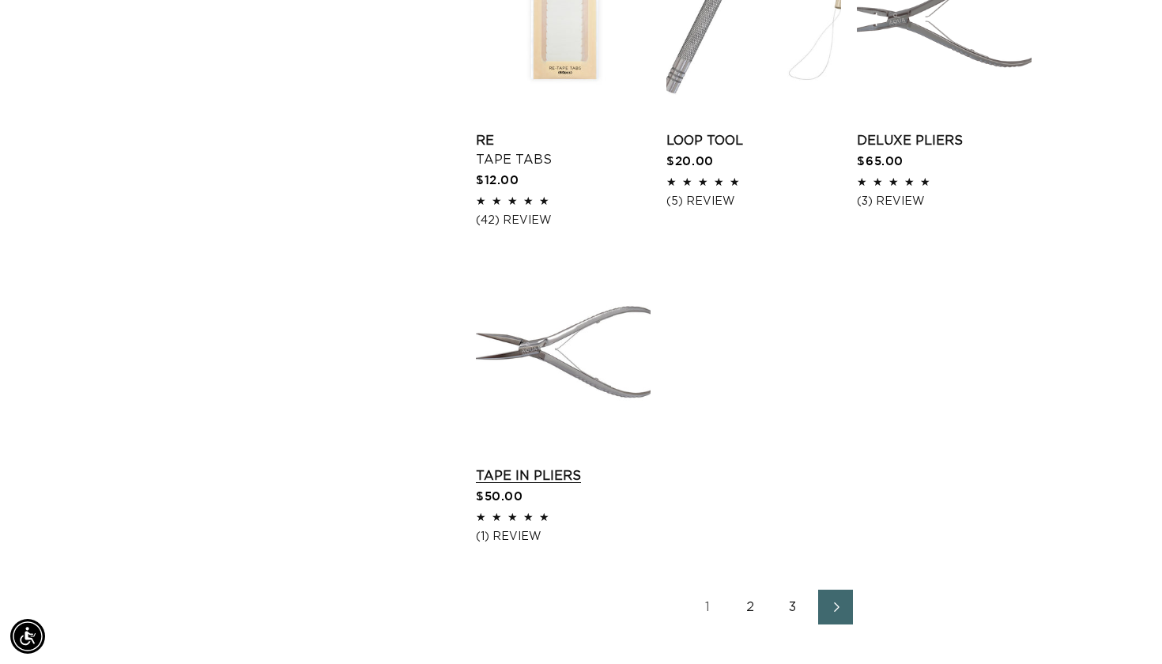
scroll to position [2039, 0]
click at [744, 623] on link "2" at bounding box center [750, 605] width 35 height 35
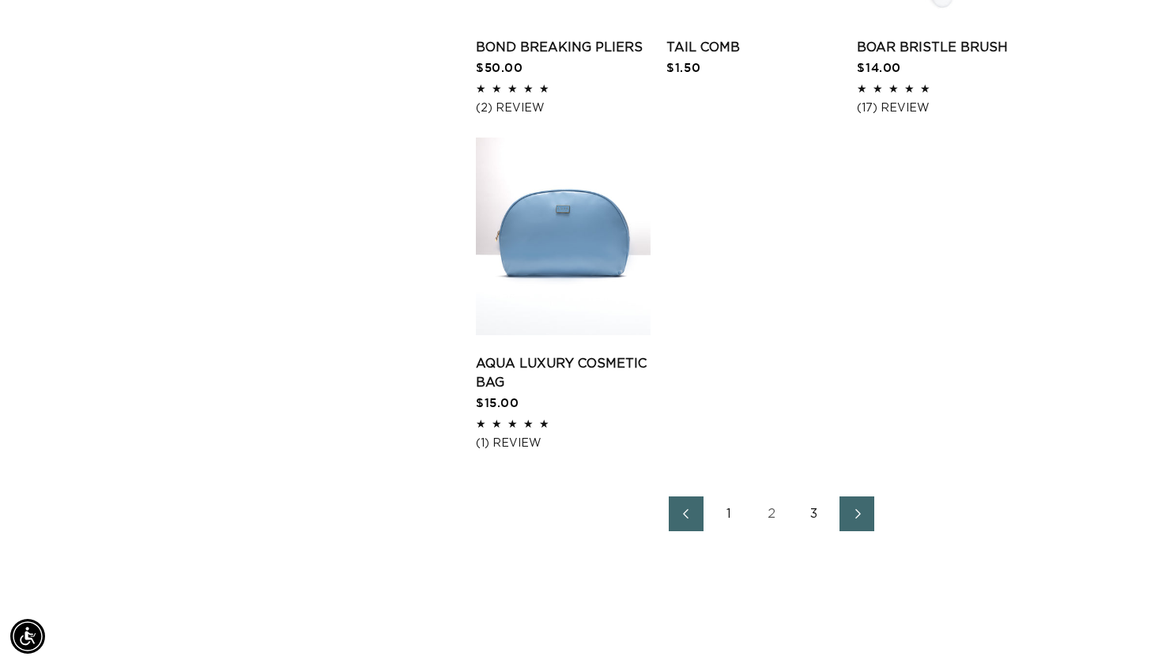
scroll to position [0, 1050]
click at [814, 531] on link "3" at bounding box center [814, 514] width 35 height 35
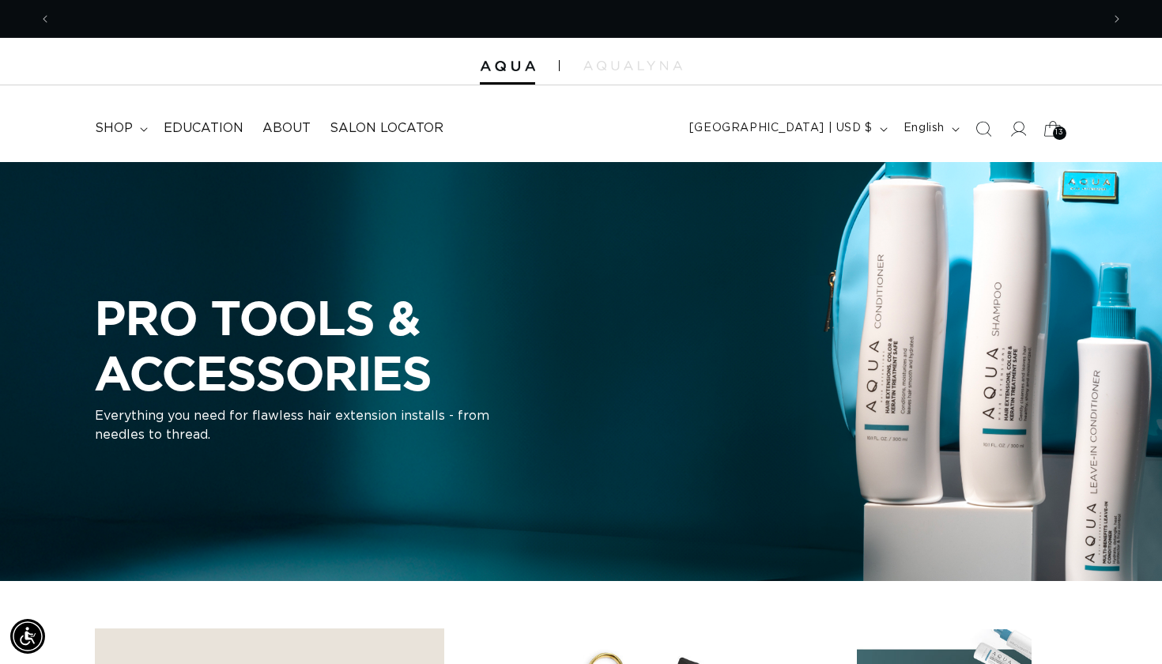
scroll to position [0, 2100]
click at [1059, 127] on span "13" at bounding box center [1060, 133] width 8 height 13
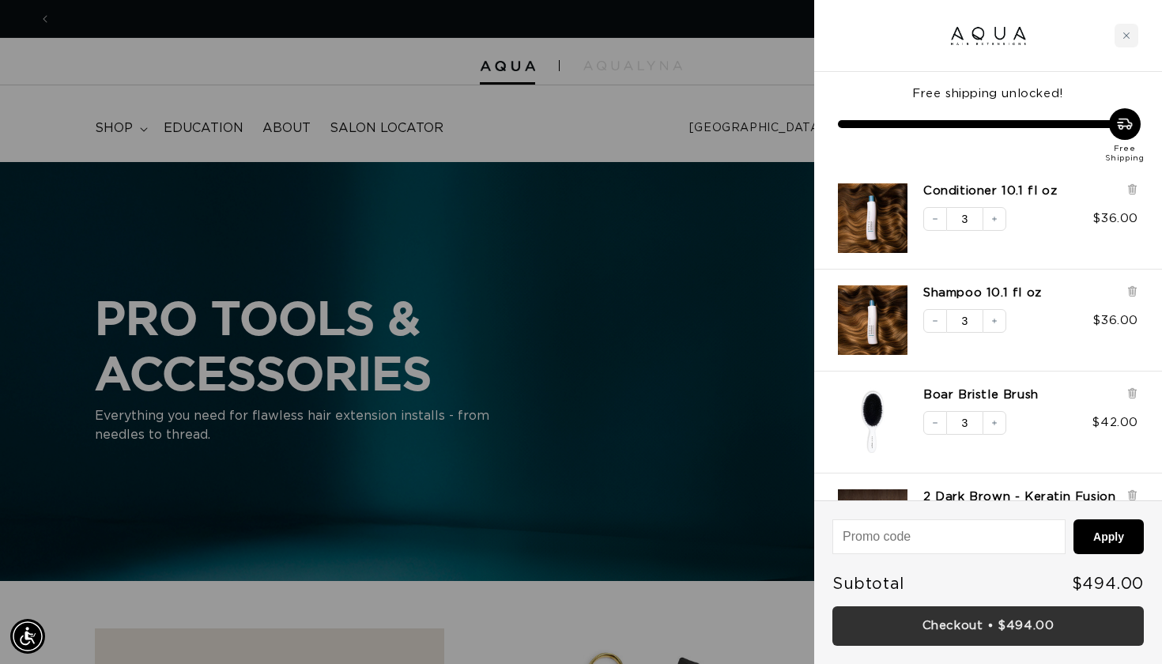
scroll to position [0, 1050]
click at [996, 633] on link "Checkout • $494.00" at bounding box center [989, 627] width 312 height 40
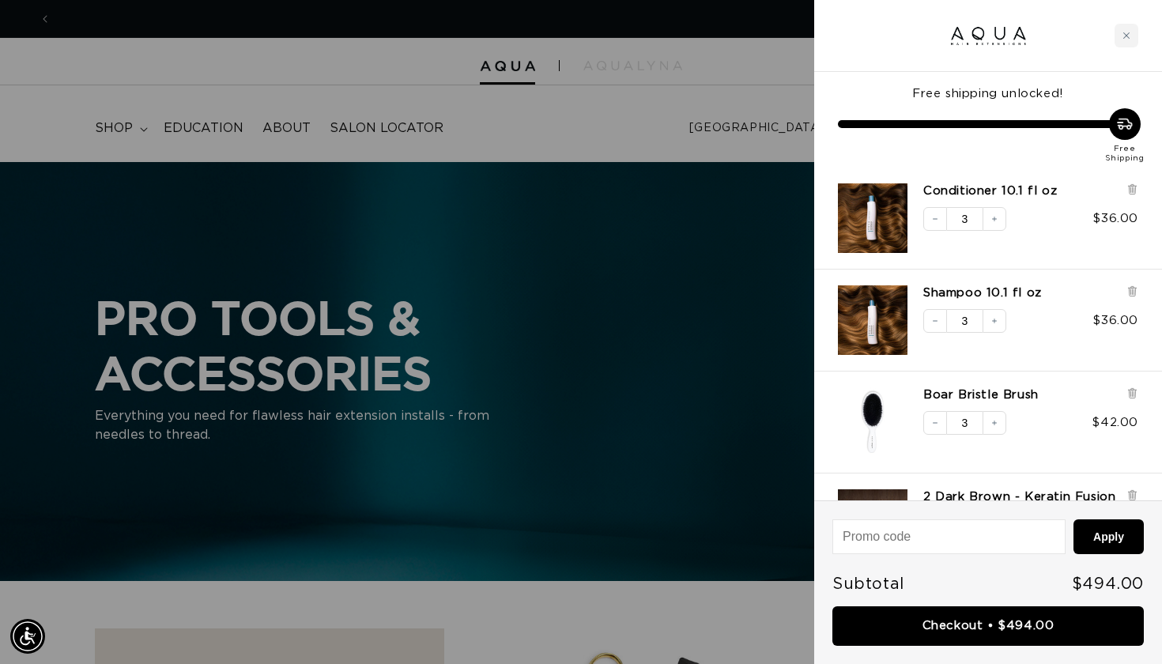
scroll to position [0, 2100]
click at [1131, 191] on icon at bounding box center [1132, 190] width 6 height 8
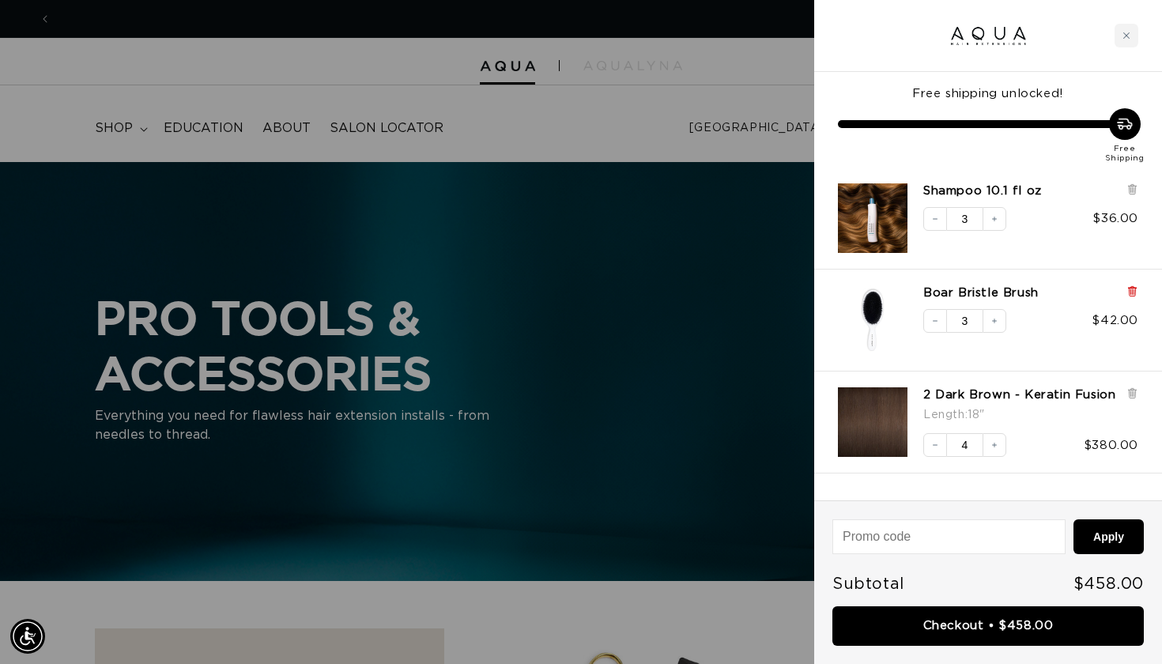
scroll to position [0, 0]
click at [1132, 191] on icon at bounding box center [1132, 188] width 3 height 8
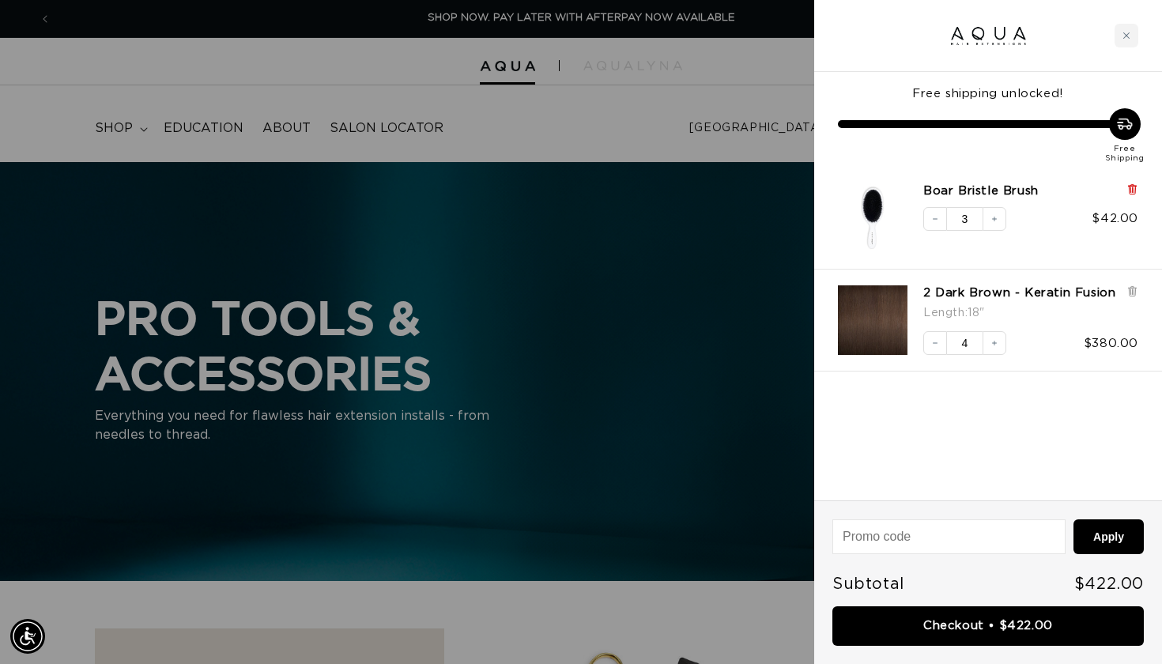
click at [1129, 190] on icon at bounding box center [1133, 189] width 12 height 12
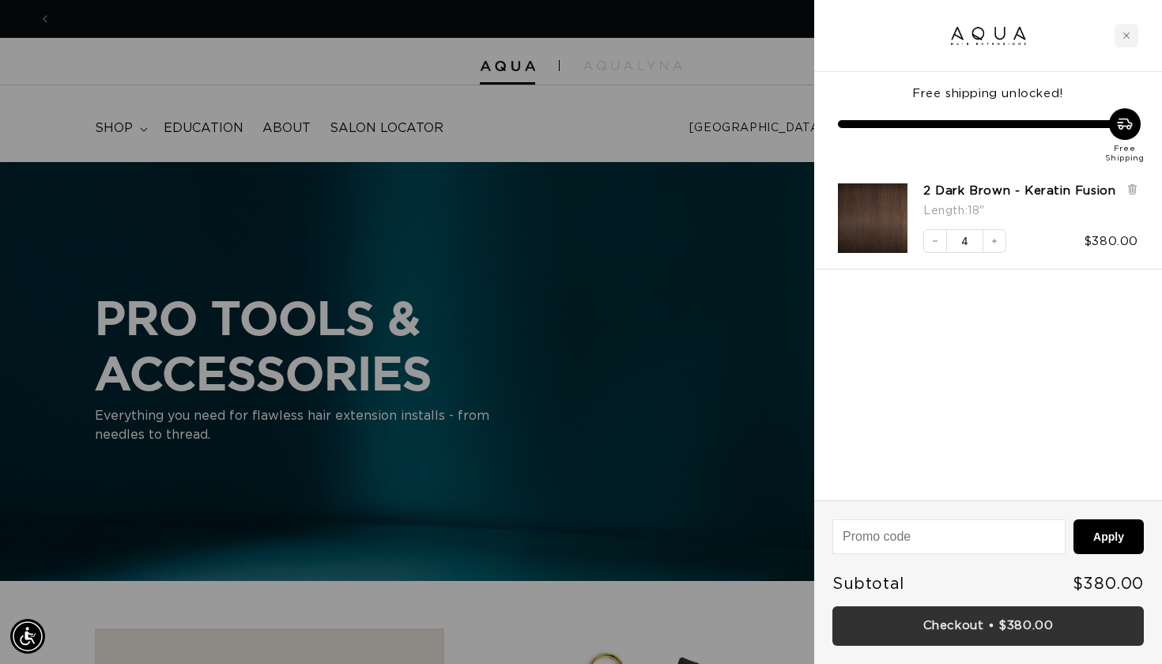
scroll to position [0, 2100]
click at [1011, 633] on link "Checkout • $380.00" at bounding box center [989, 627] width 312 height 40
